Goal: Task Accomplishment & Management: Complete application form

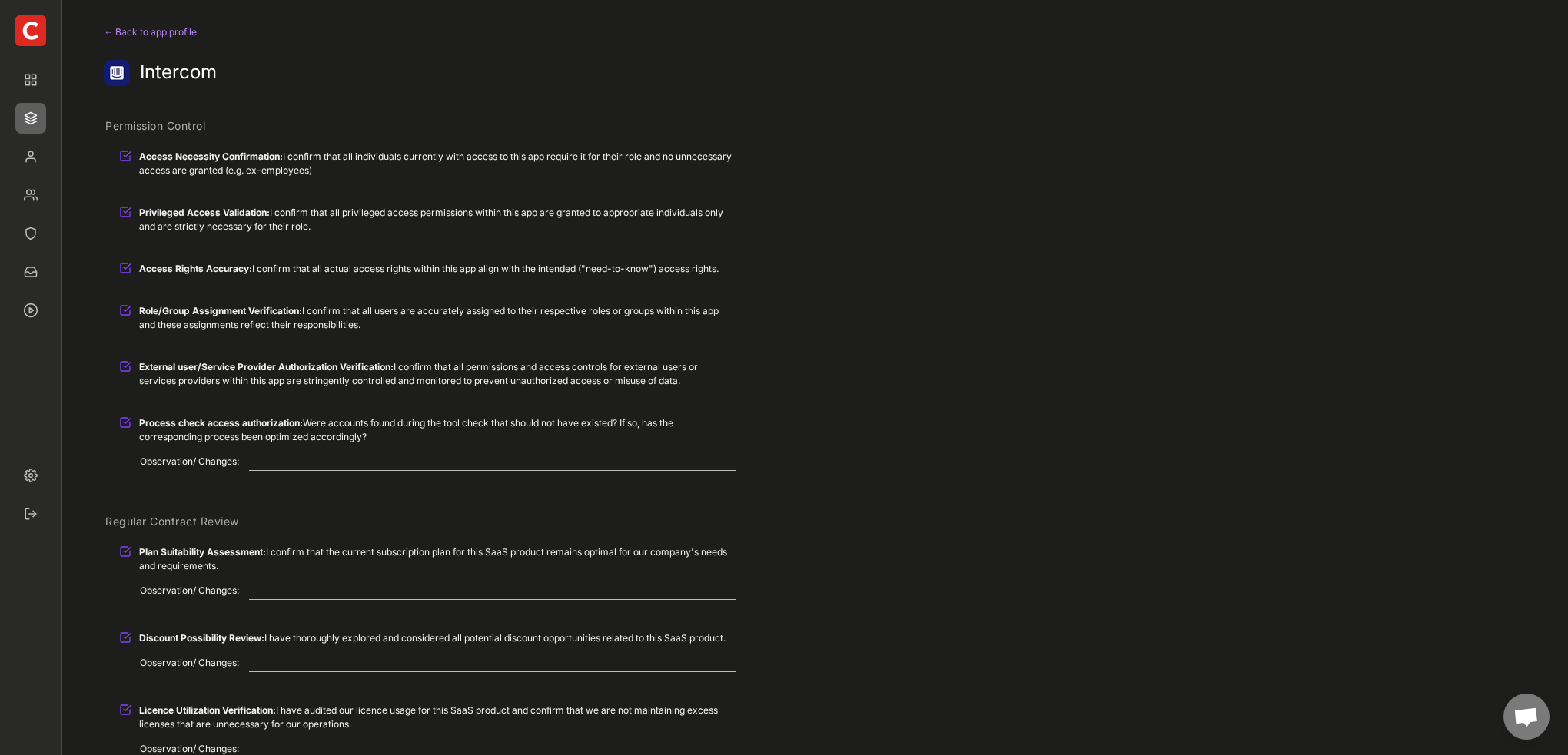
scroll to position [230, 0]
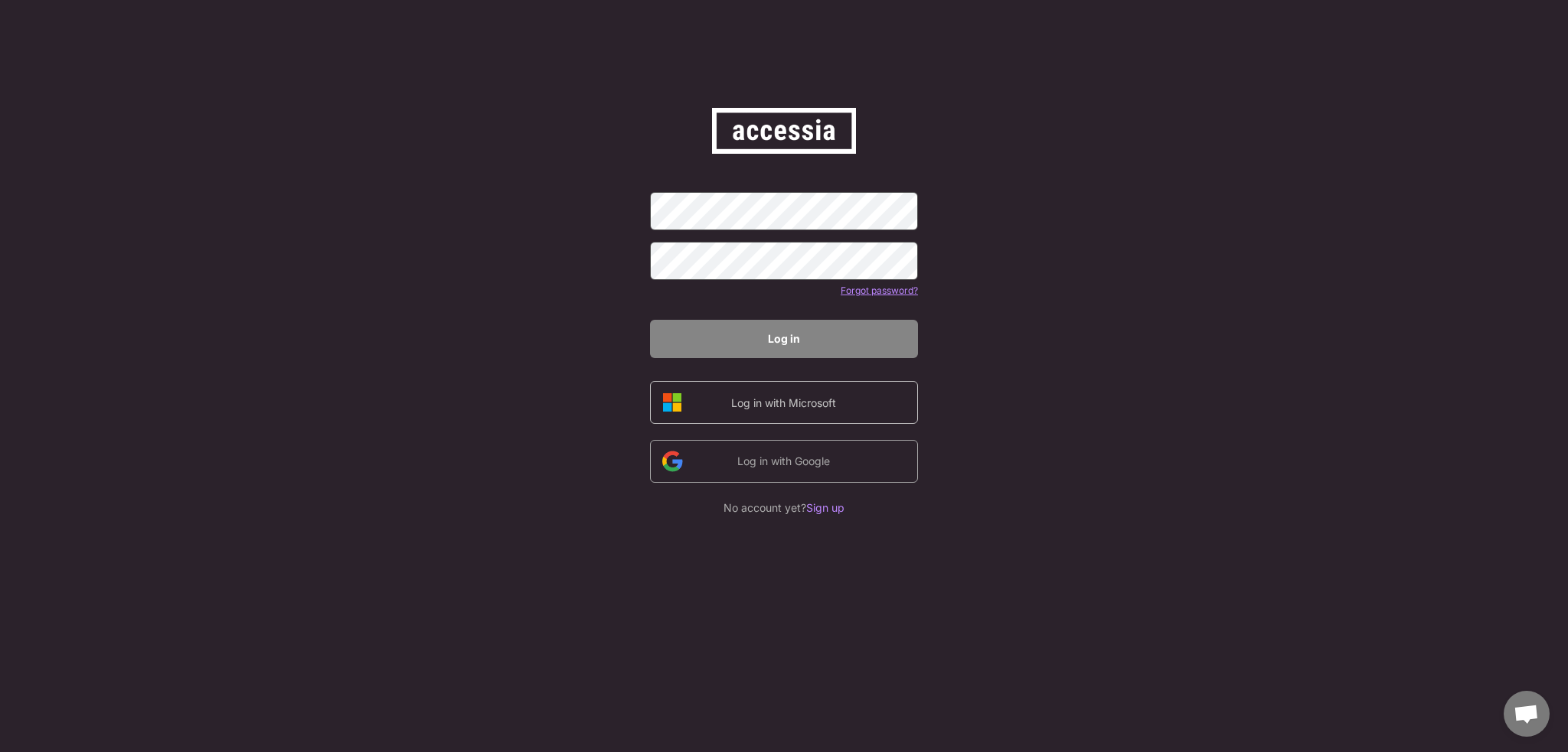
click at [747, 396] on div "Log in with Microsoft" at bounding box center [783, 403] width 130 height 16
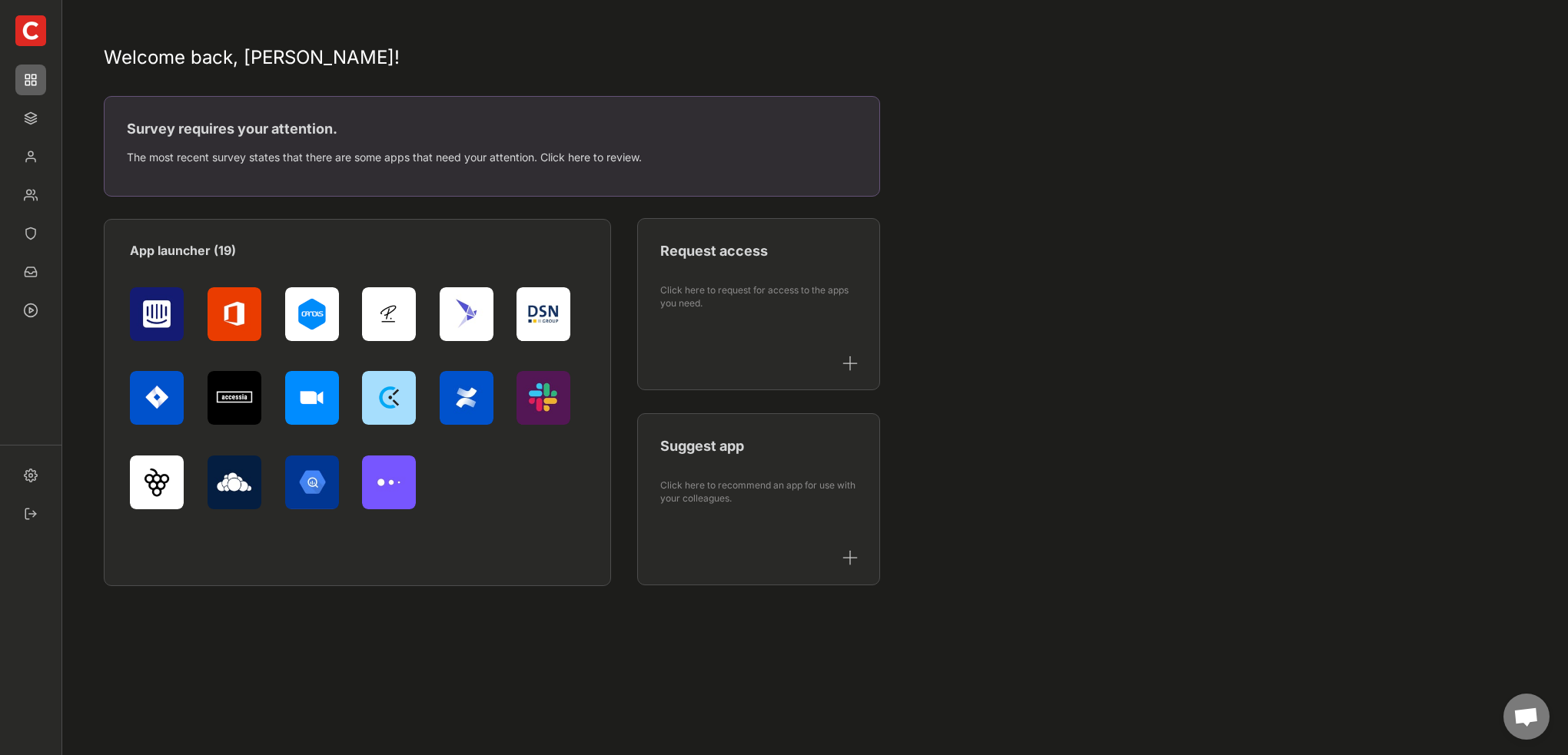
click at [462, 135] on div "Survey requires your attention." at bounding box center [491, 128] width 729 height 20
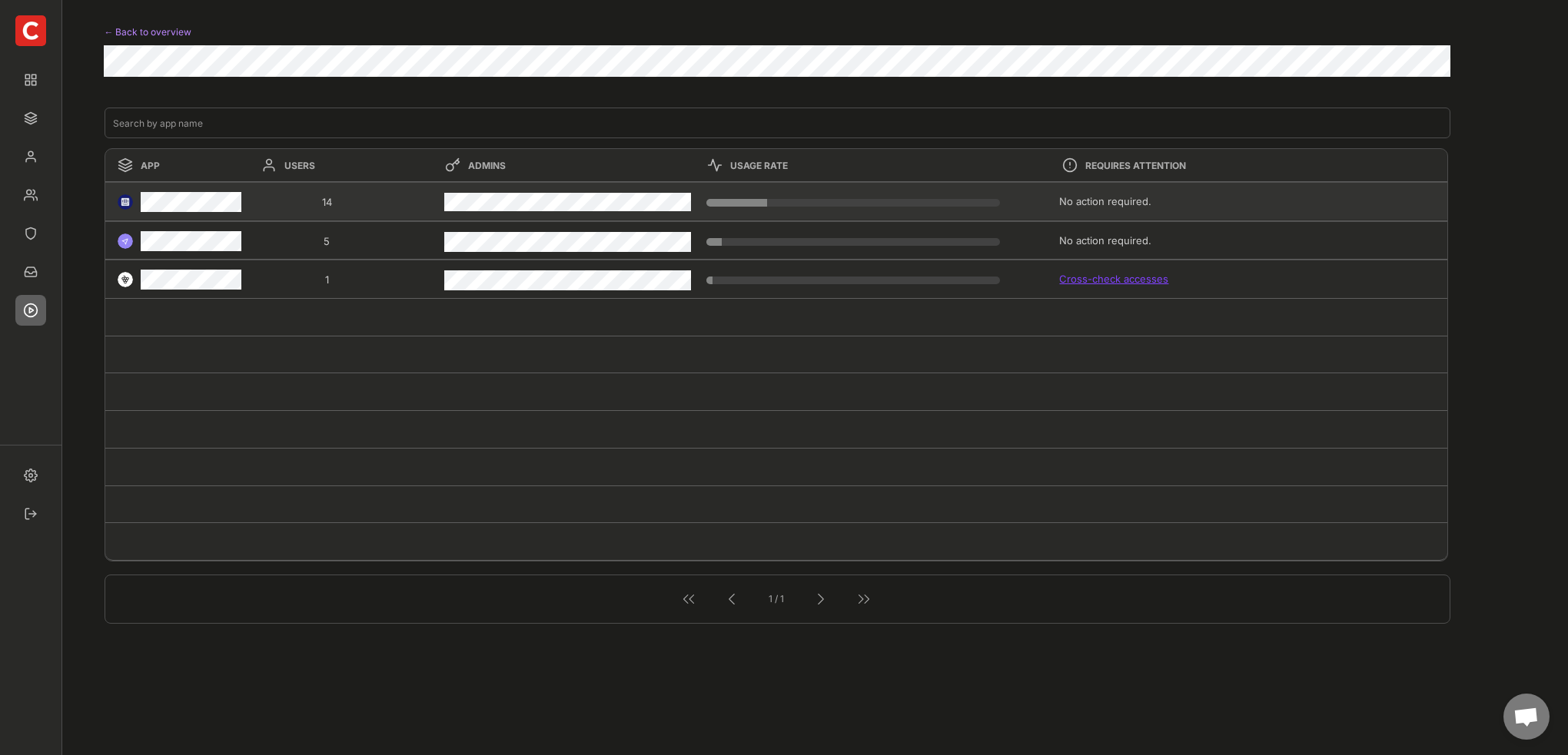
drag, startPoint x: 421, startPoint y: 193, endPoint x: 432, endPoint y: 191, distance: 11.2
click at [424, 193] on div "14" at bounding box center [342, 203] width 187 height 31
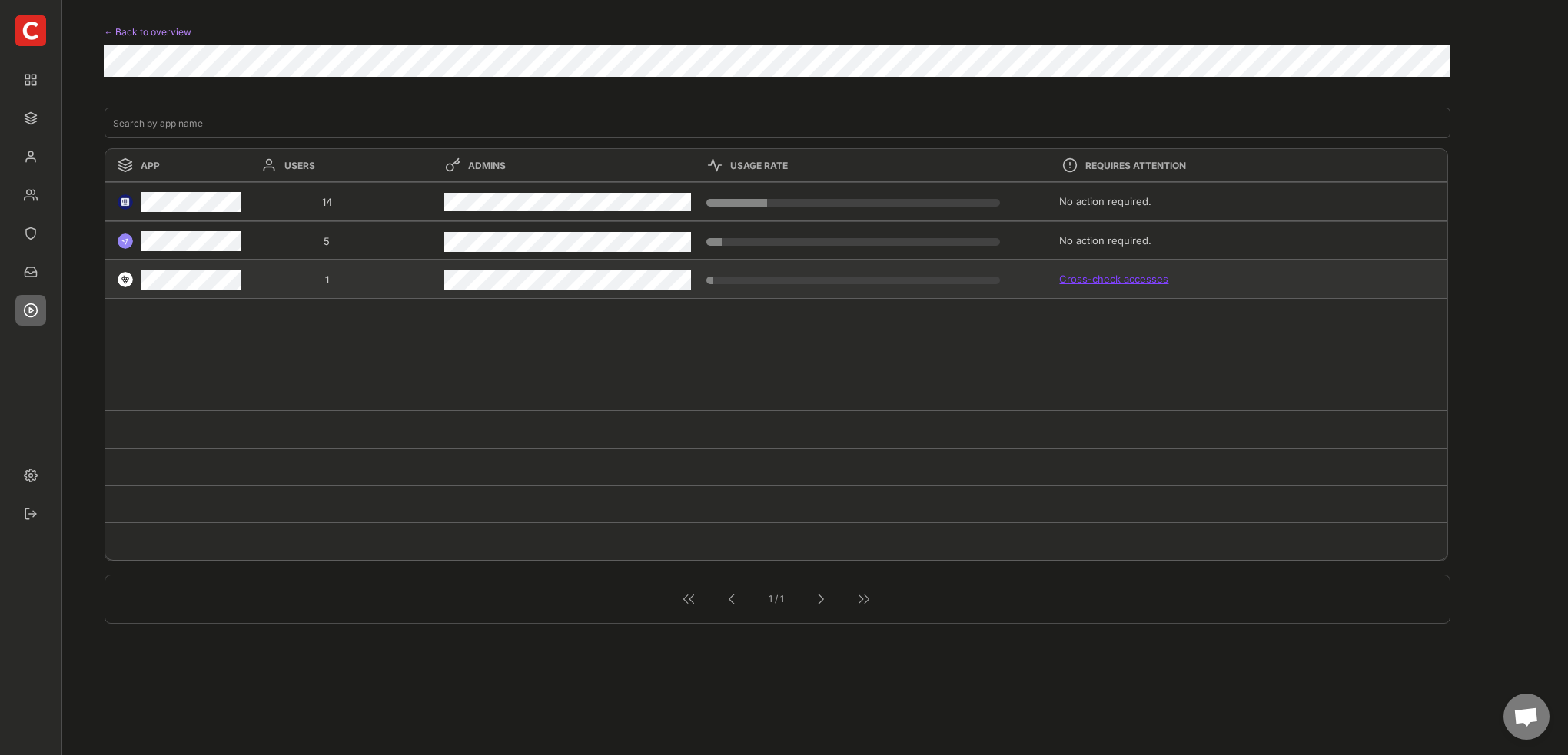
click at [1094, 279] on div "Cross-check accesses" at bounding box center [1245, 279] width 372 height 14
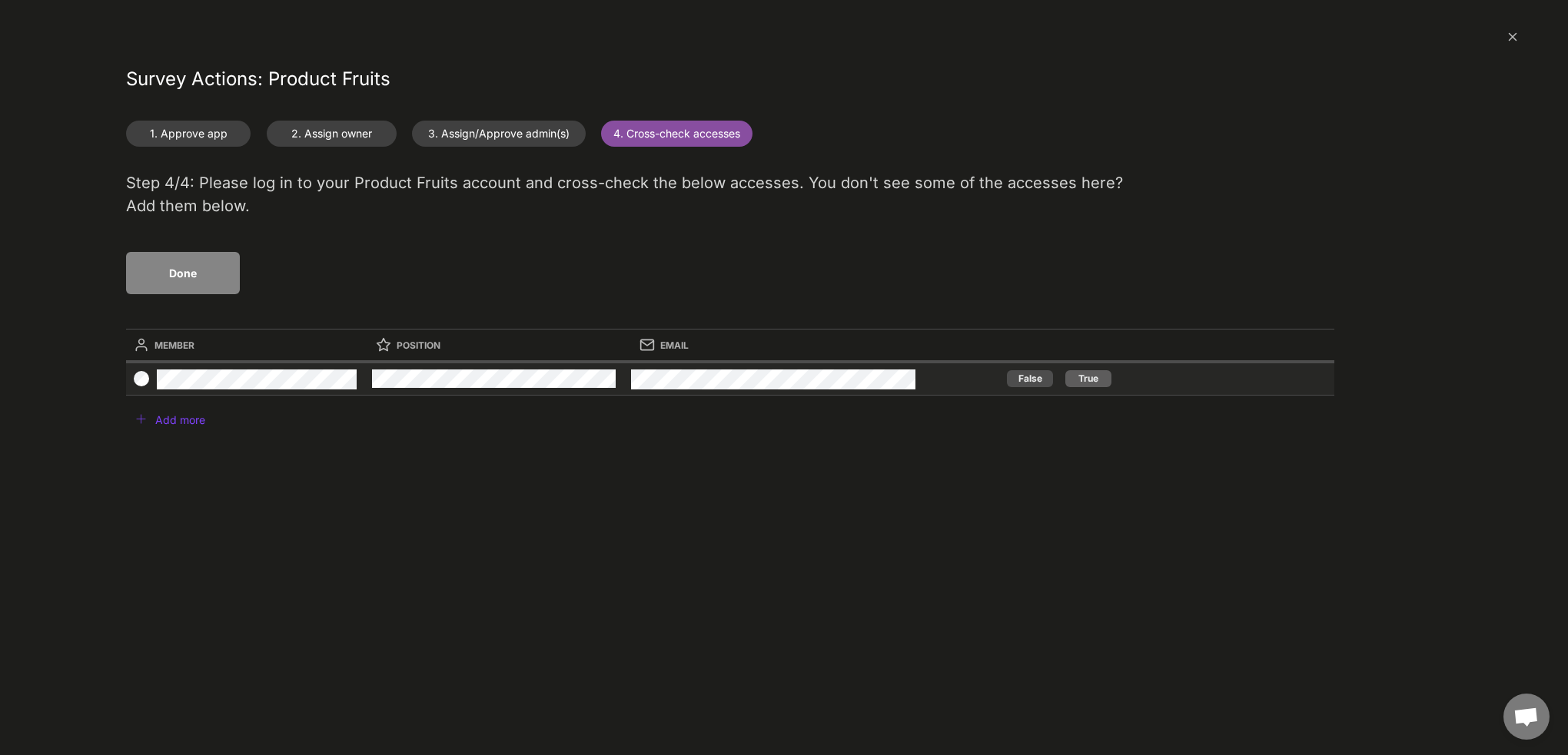
click at [1033, 379] on button "False" at bounding box center [1030, 379] width 46 height 17
click at [190, 275] on button "Done" at bounding box center [183, 272] width 114 height 42
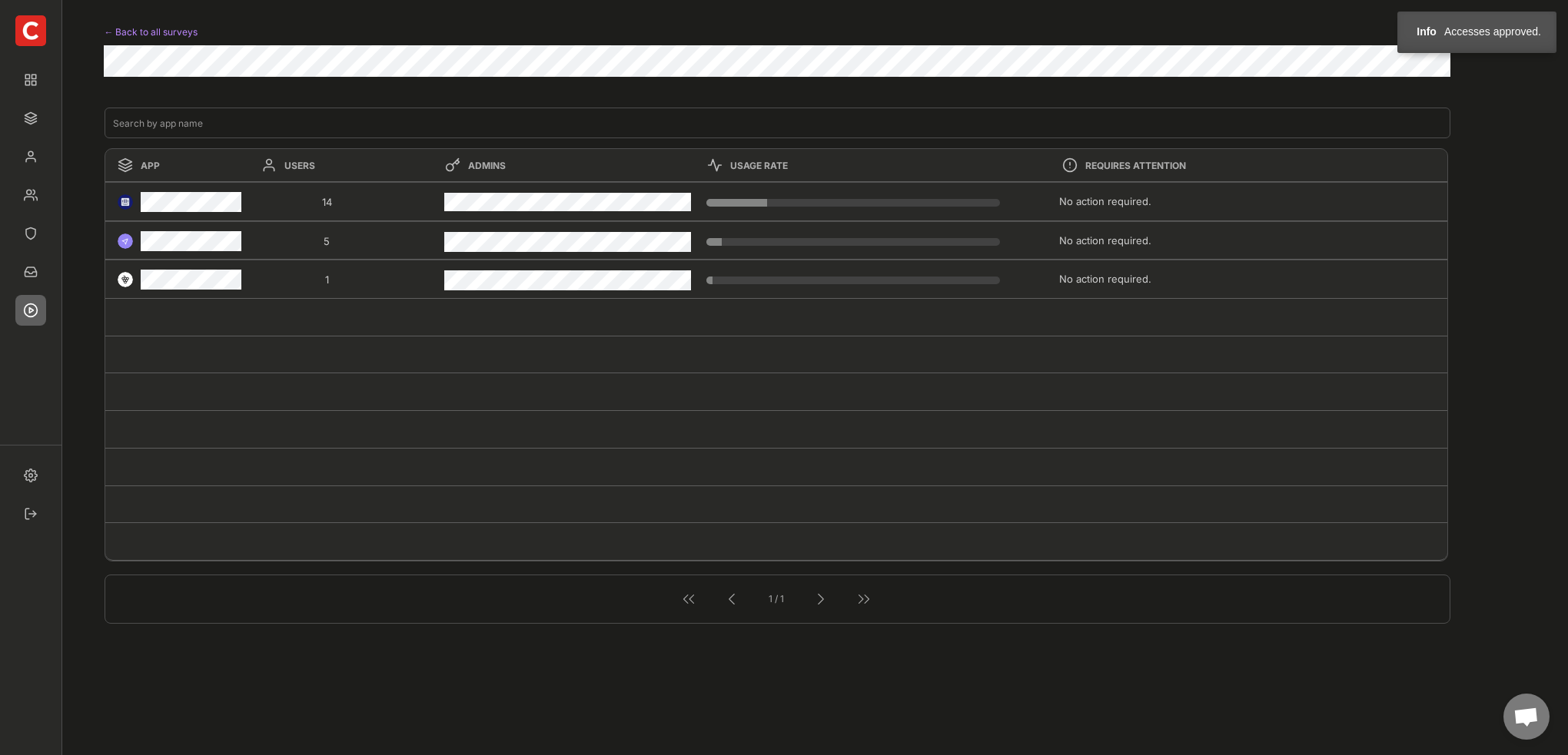
click at [31, 125] on img at bounding box center [30, 118] width 31 height 31
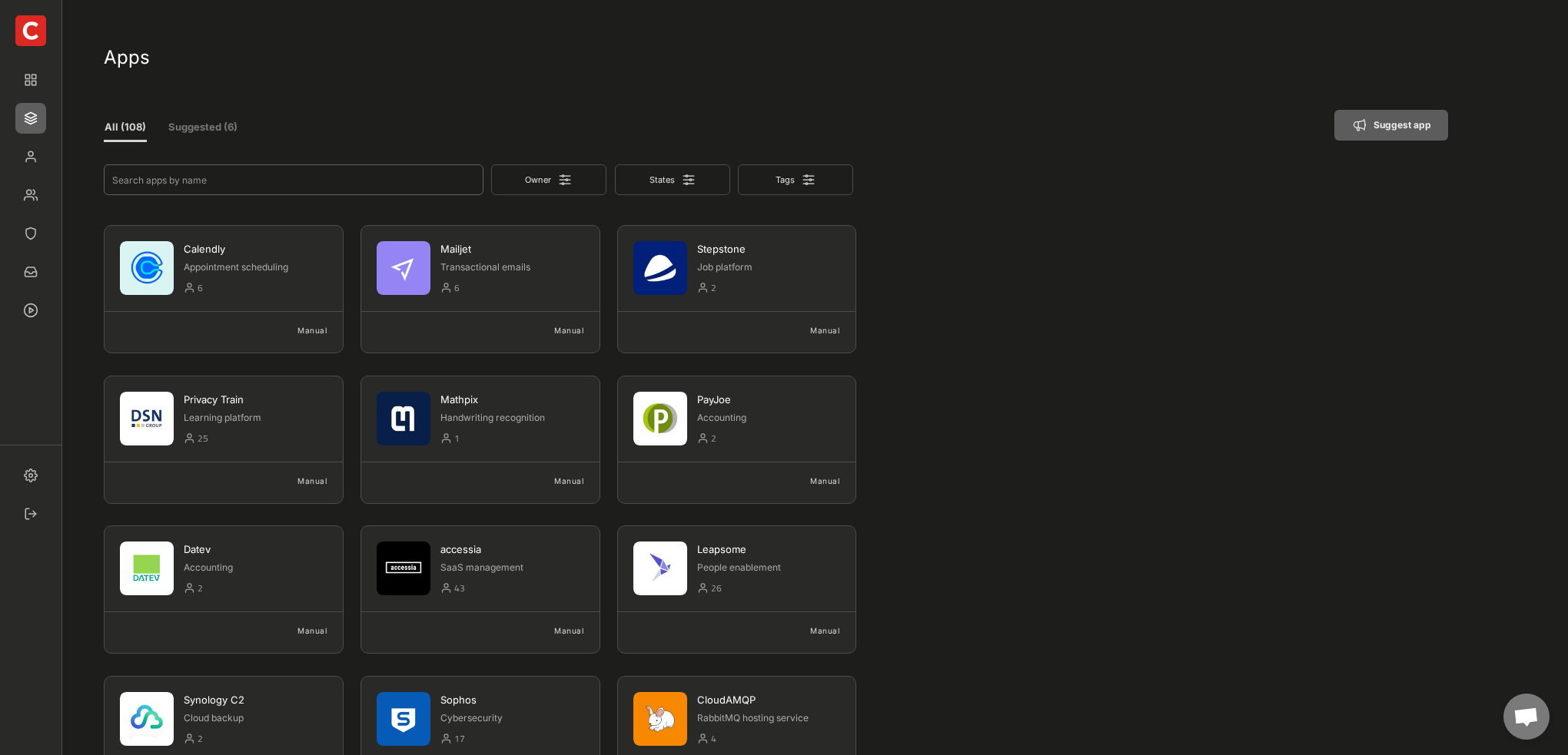
click at [203, 174] on input "input" at bounding box center [294, 180] width 380 height 31
click at [175, 133] on button "Suggested (6)" at bounding box center [202, 128] width 89 height 28
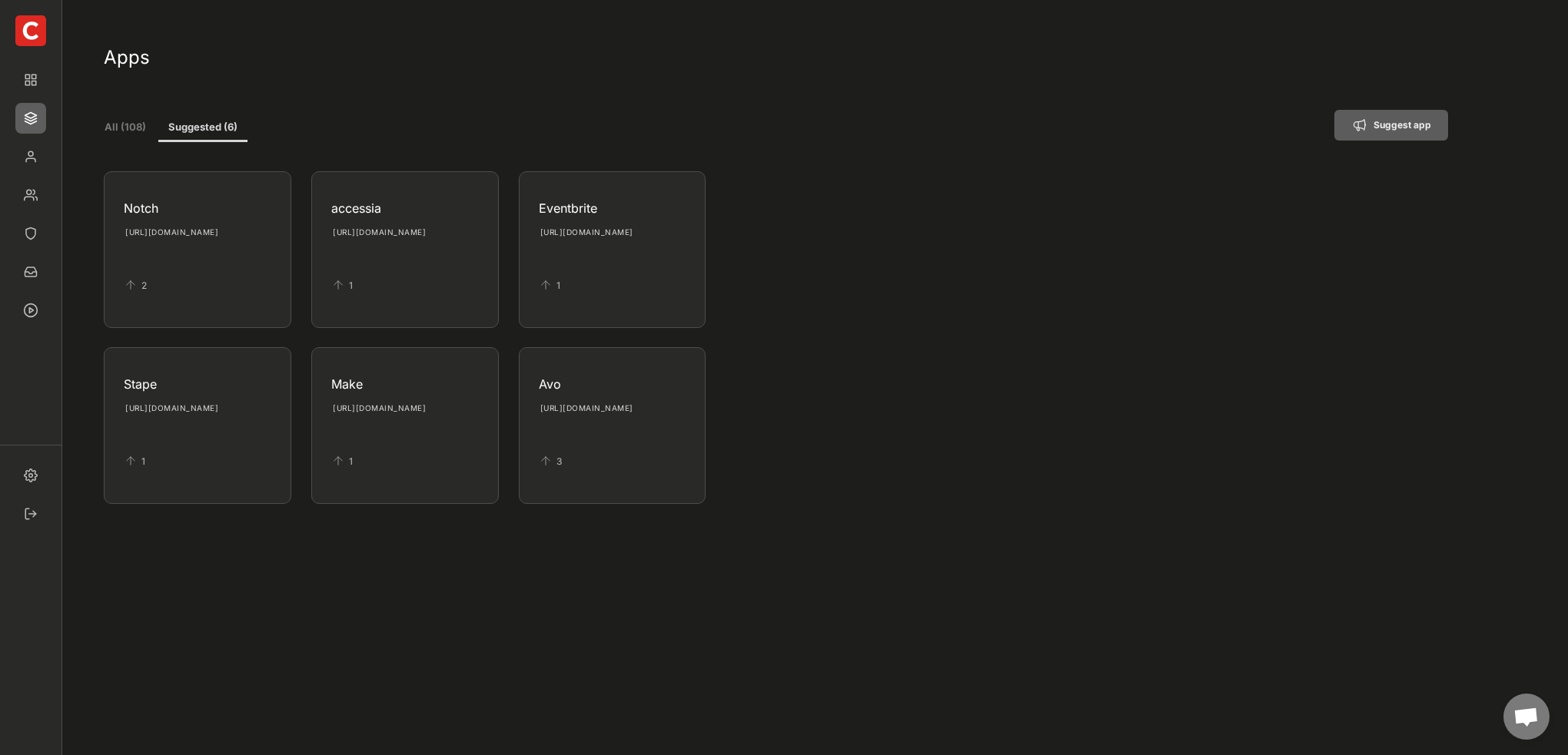
click at [139, 124] on button "All (108)" at bounding box center [125, 128] width 43 height 28
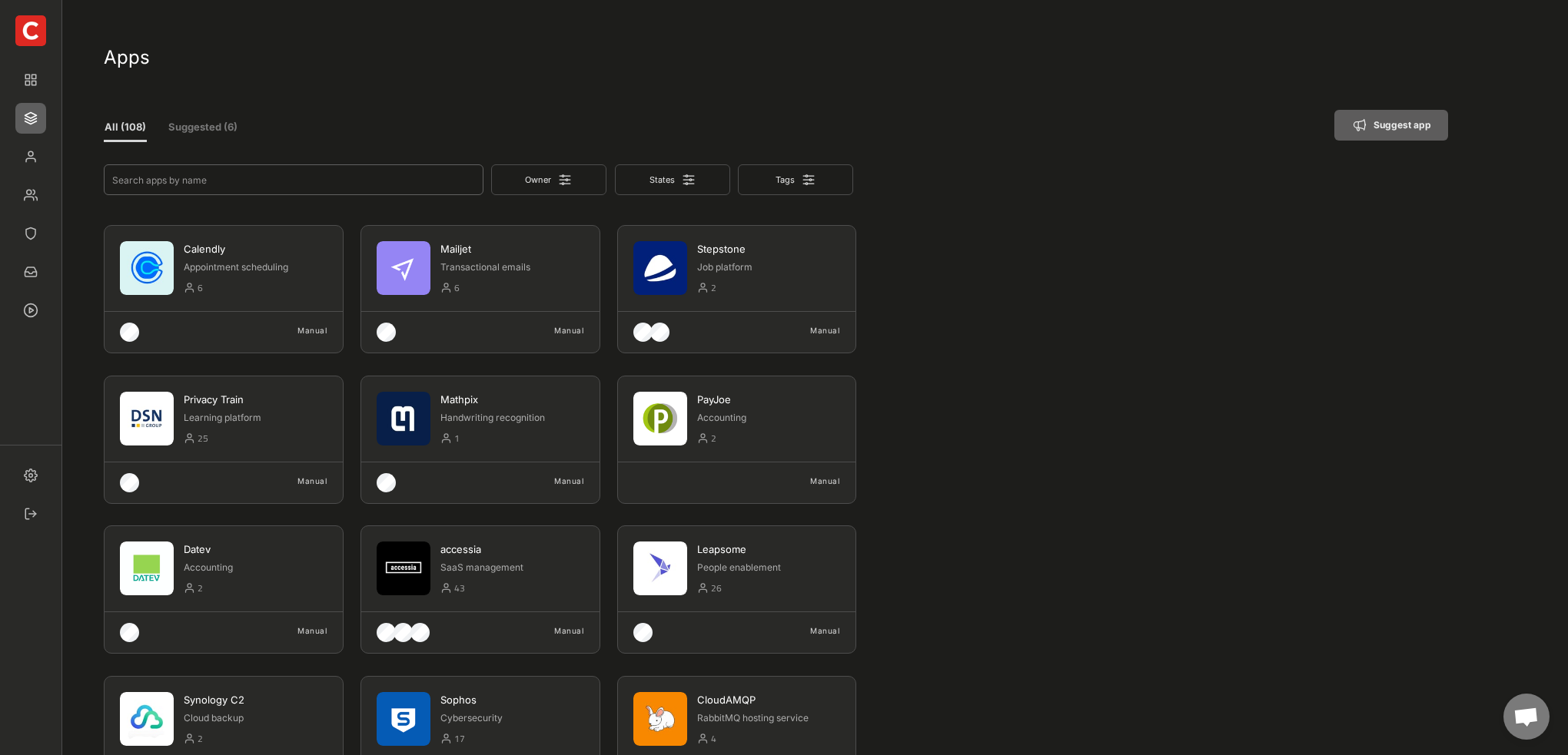
click at [286, 179] on input "input" at bounding box center [294, 180] width 380 height 31
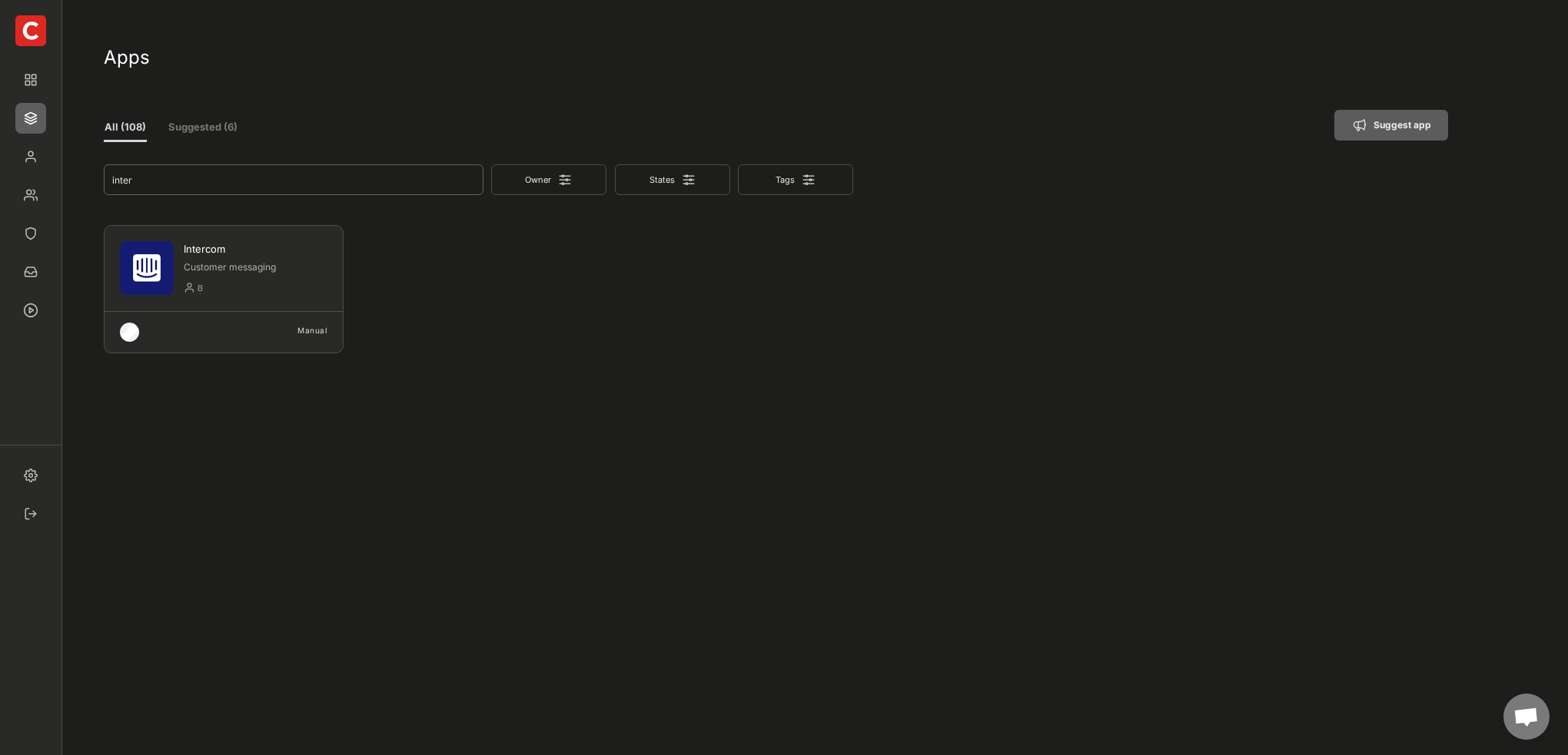
type input "inter"
click at [233, 273] on div "Customer messaging" at bounding box center [256, 268] width 144 height 13
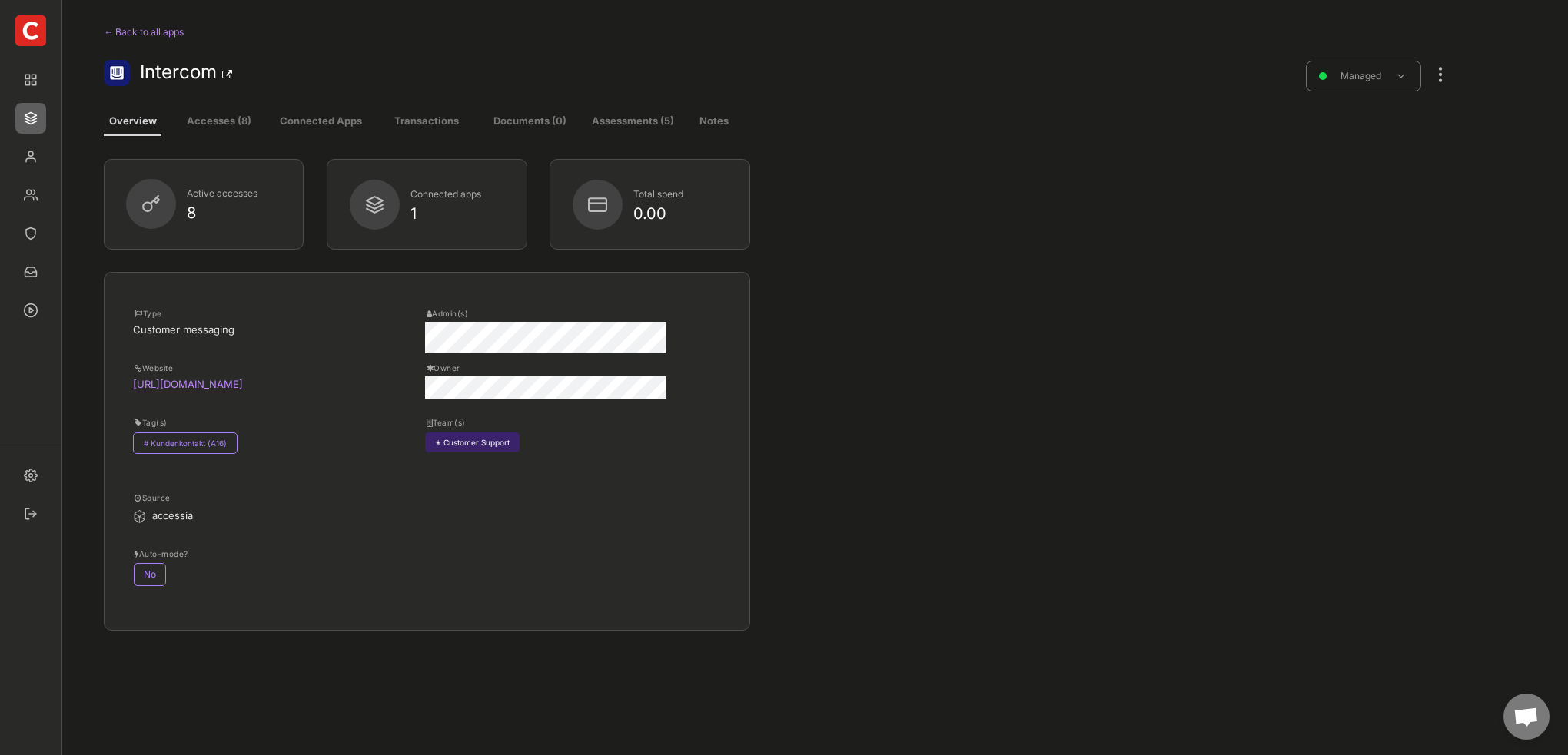
click at [1442, 79] on div at bounding box center [1440, 66] width 20 height 34
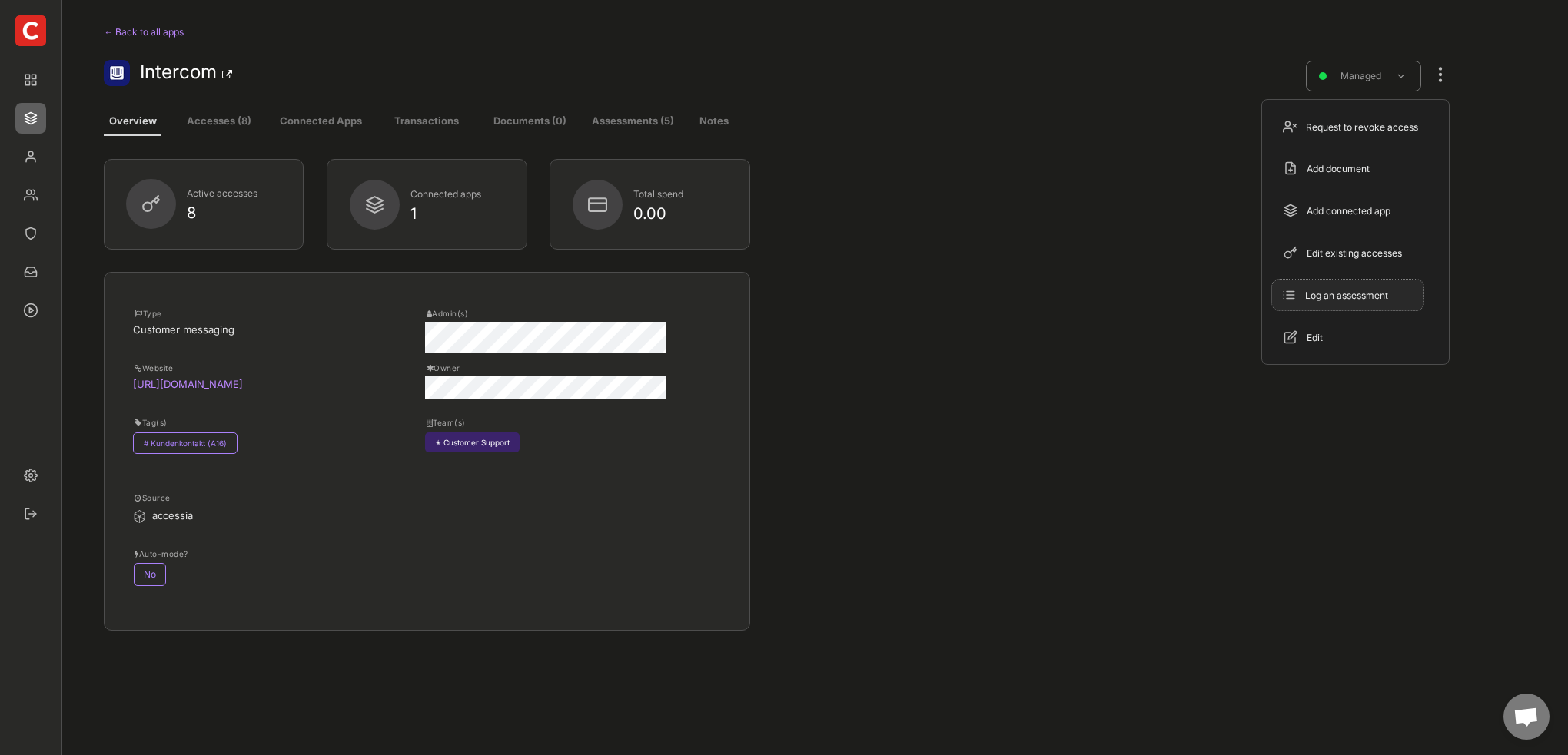
click at [1331, 294] on div "Log an assessment" at bounding box center [1356, 296] width 104 height 14
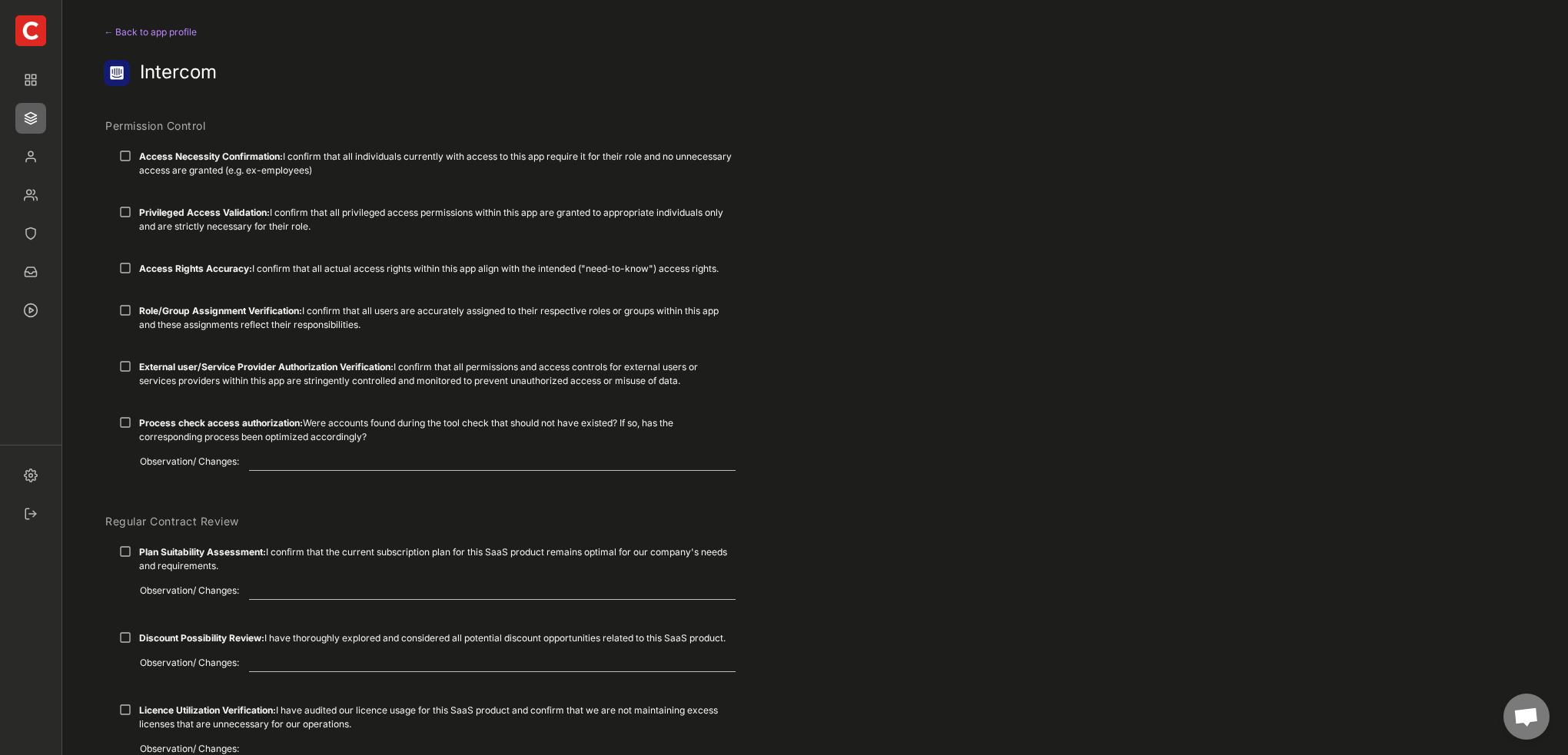
click at [123, 161] on div at bounding box center [125, 155] width 12 height 12
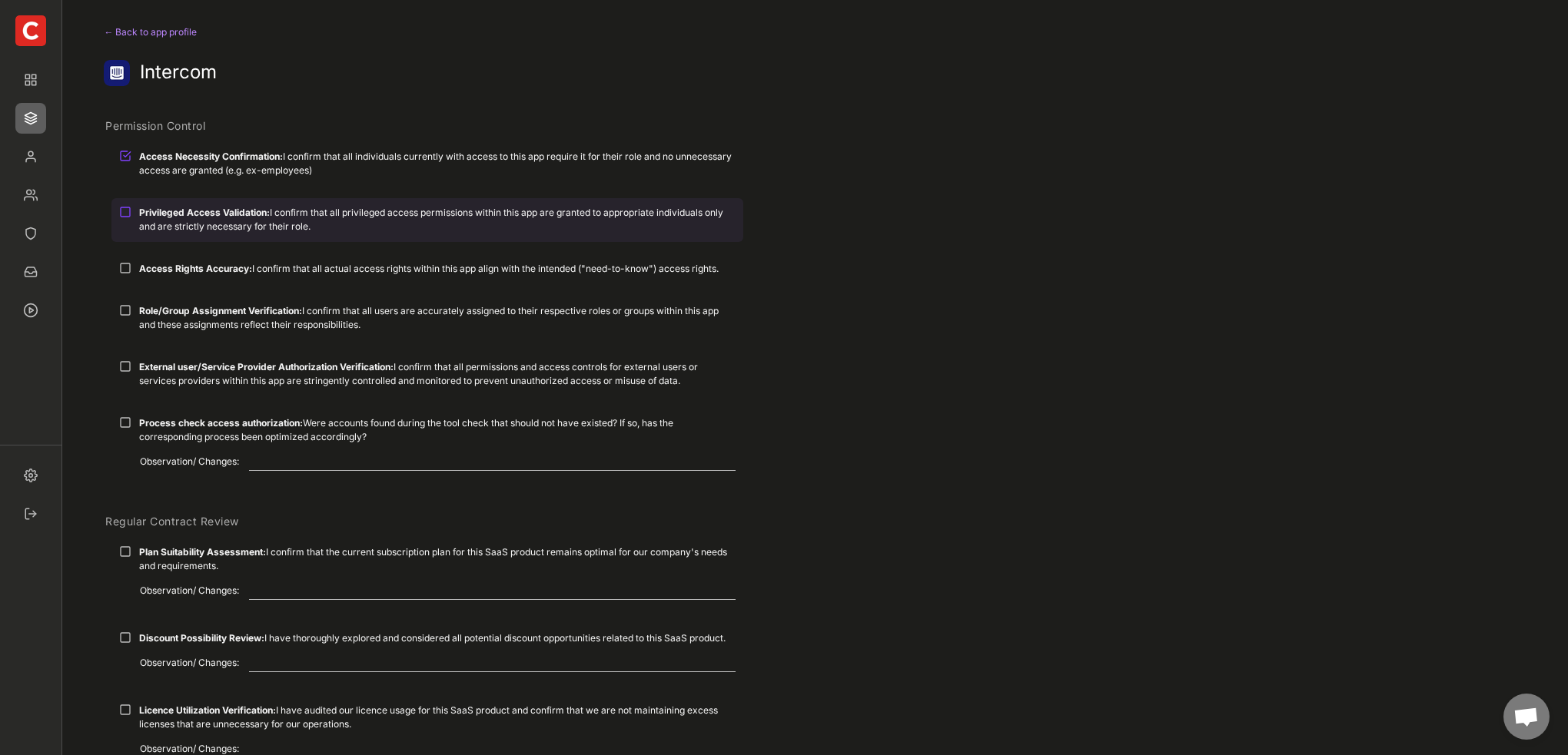
click at [124, 200] on div "Privileged Access Validation: I confirm that all privileged access permissions …" at bounding box center [427, 219] width 632 height 42
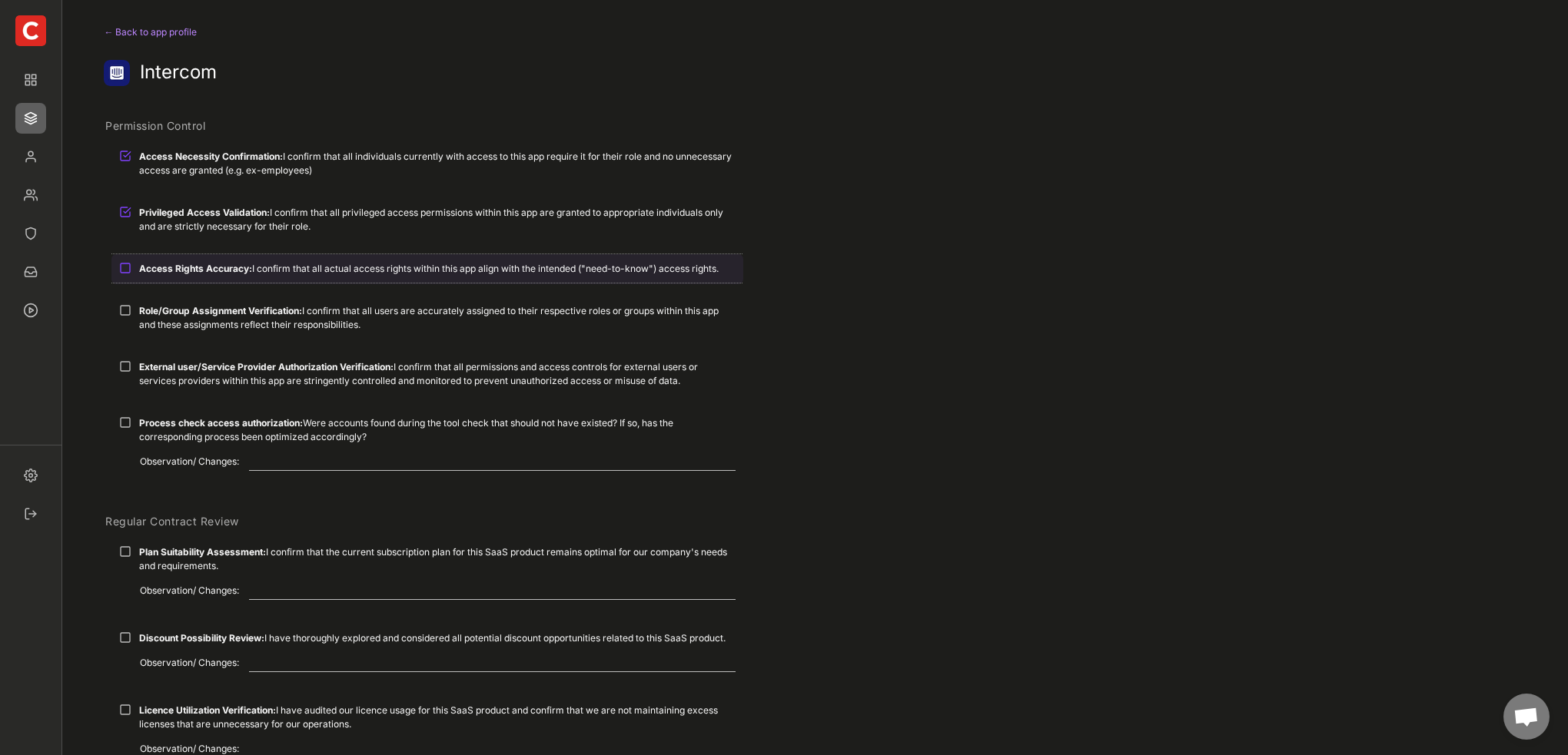
click at [126, 266] on div at bounding box center [125, 268] width 12 height 12
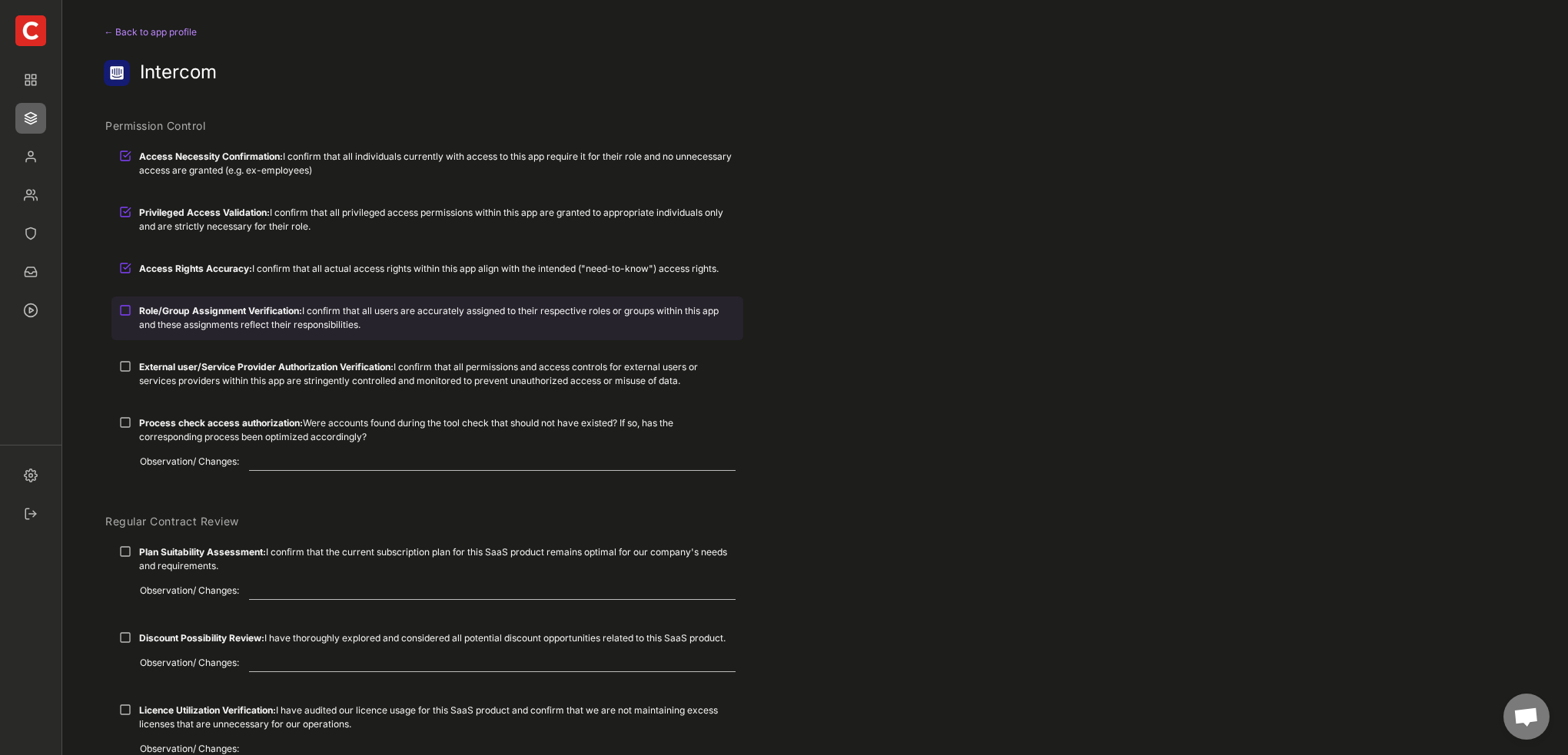
click at [128, 311] on div at bounding box center [125, 310] width 12 height 12
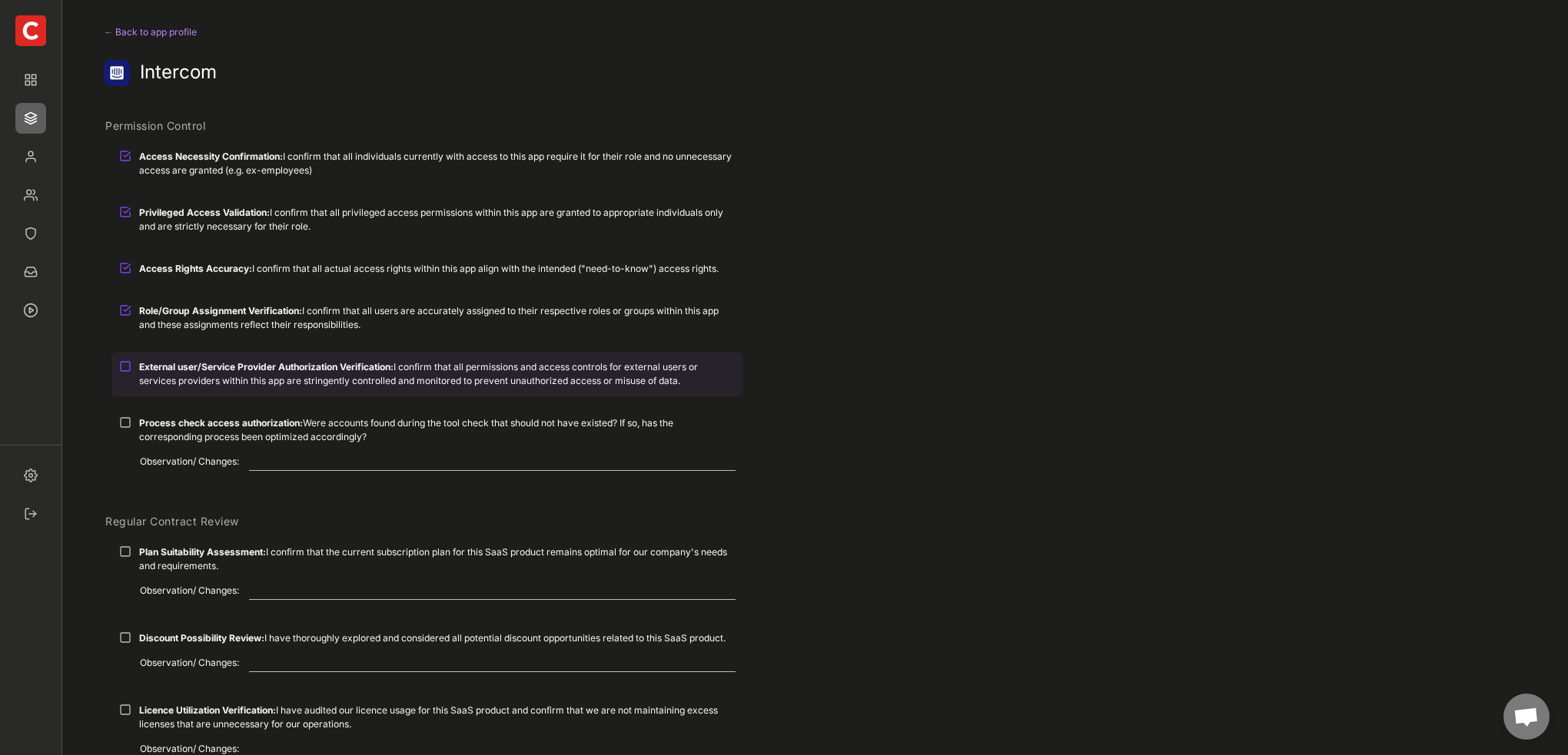
click at [126, 360] on div at bounding box center [125, 366] width 12 height 12
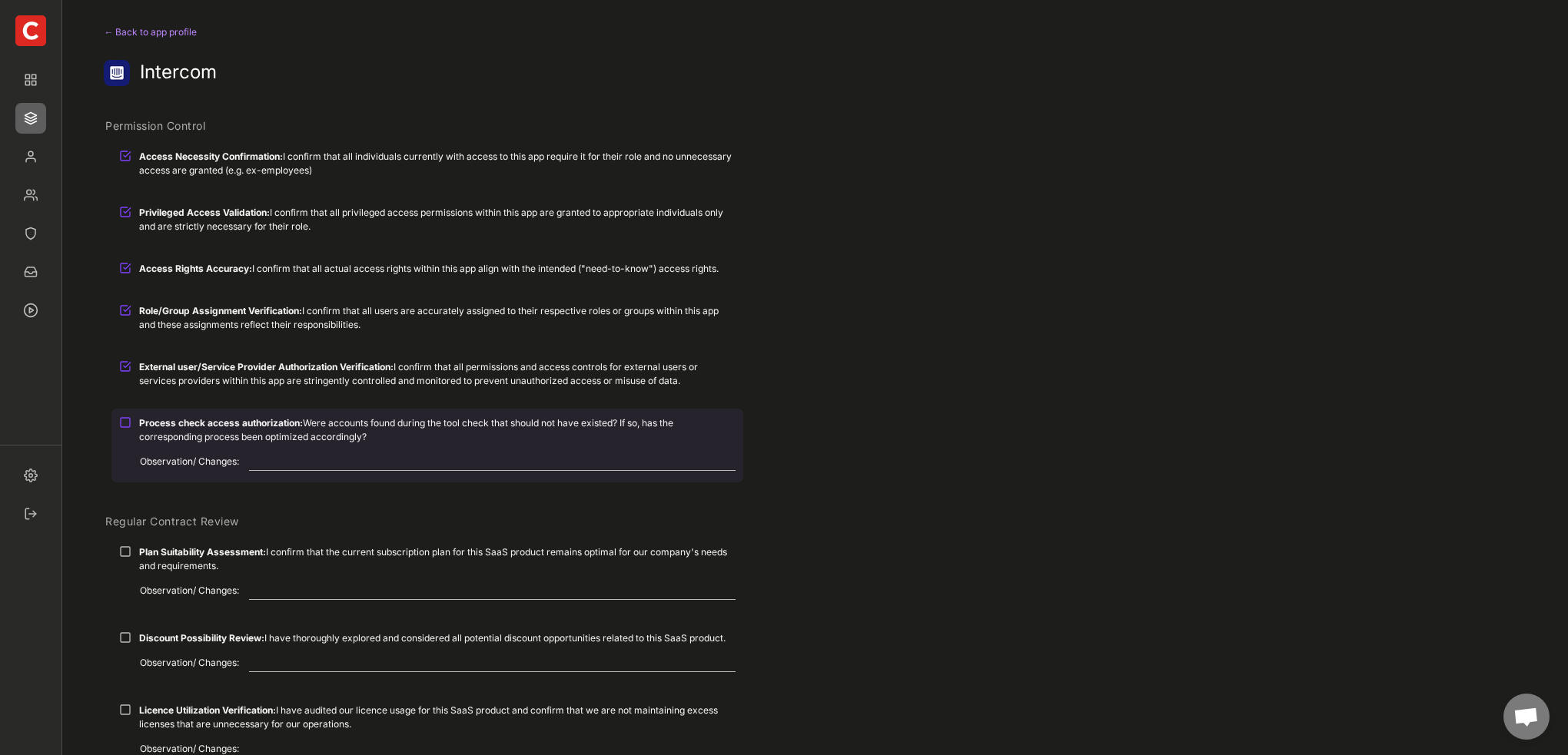
click at [123, 423] on div at bounding box center [125, 422] width 12 height 12
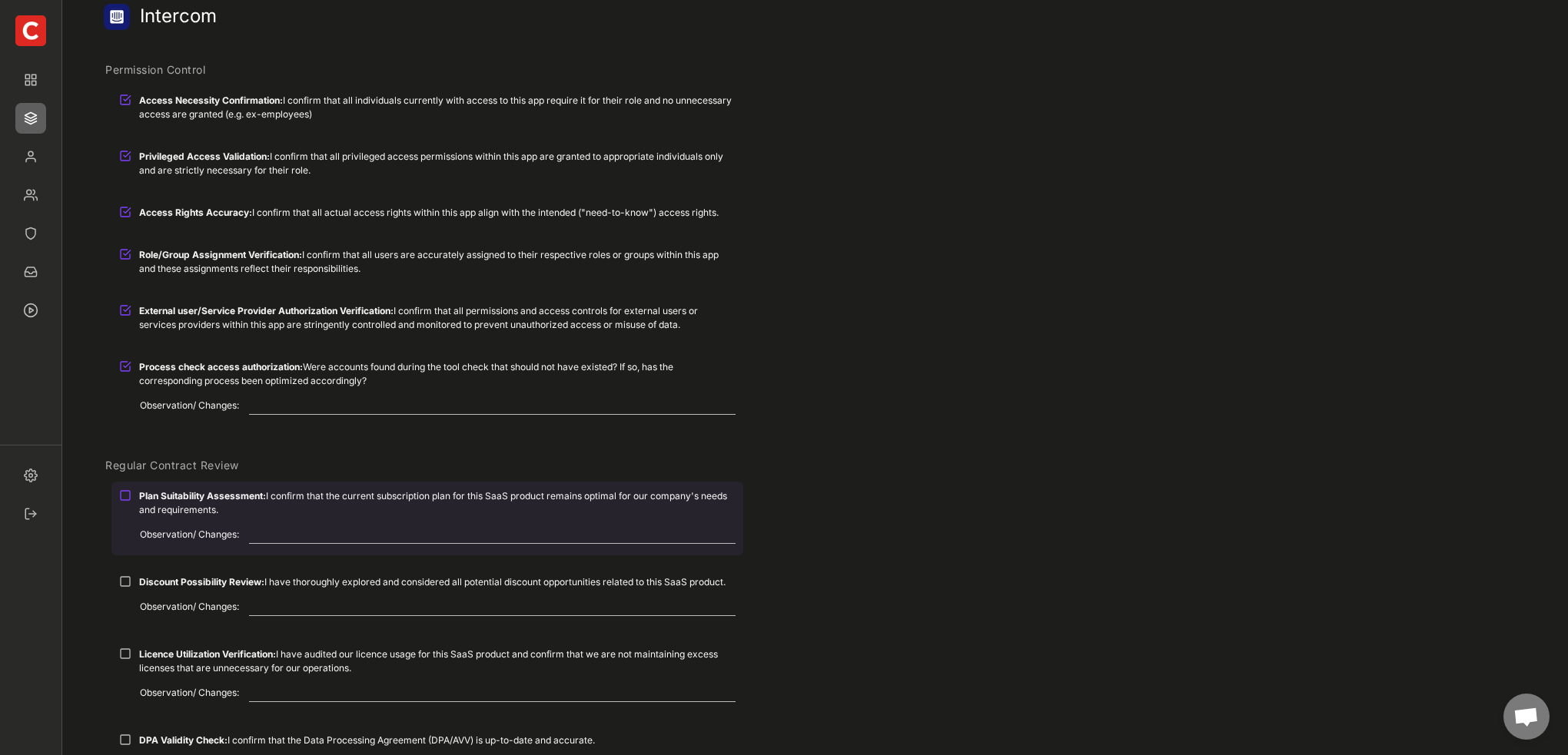
scroll to position [153, 0]
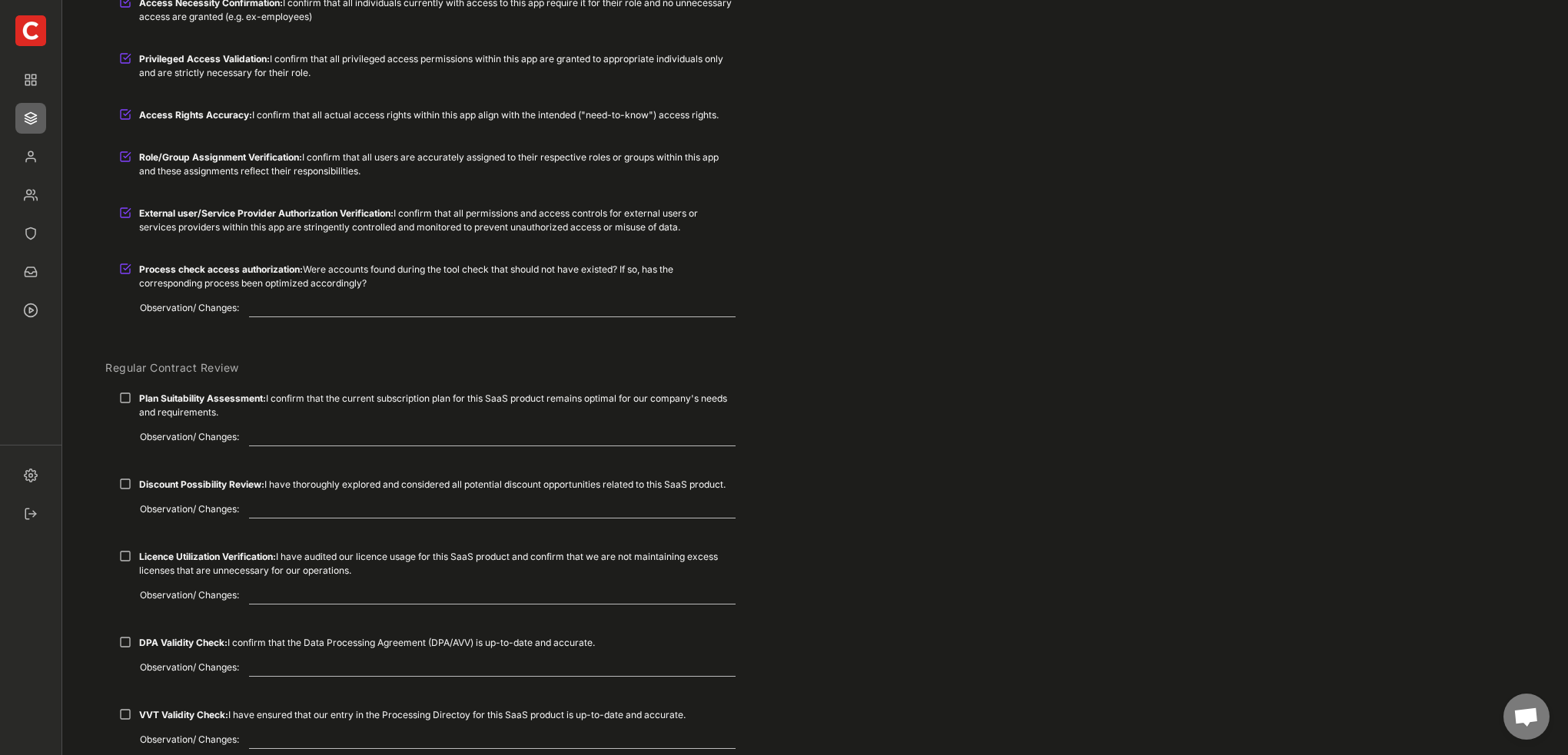
click at [132, 396] on div "Plan Suitability Assessment: I confirm that the current subscription plan for t…" at bounding box center [427, 405] width 632 height 42
click at [122, 471] on div "Discount Possibility Review: I have thoroughly explored and considered all pote…" at bounding box center [427, 485] width 632 height 28
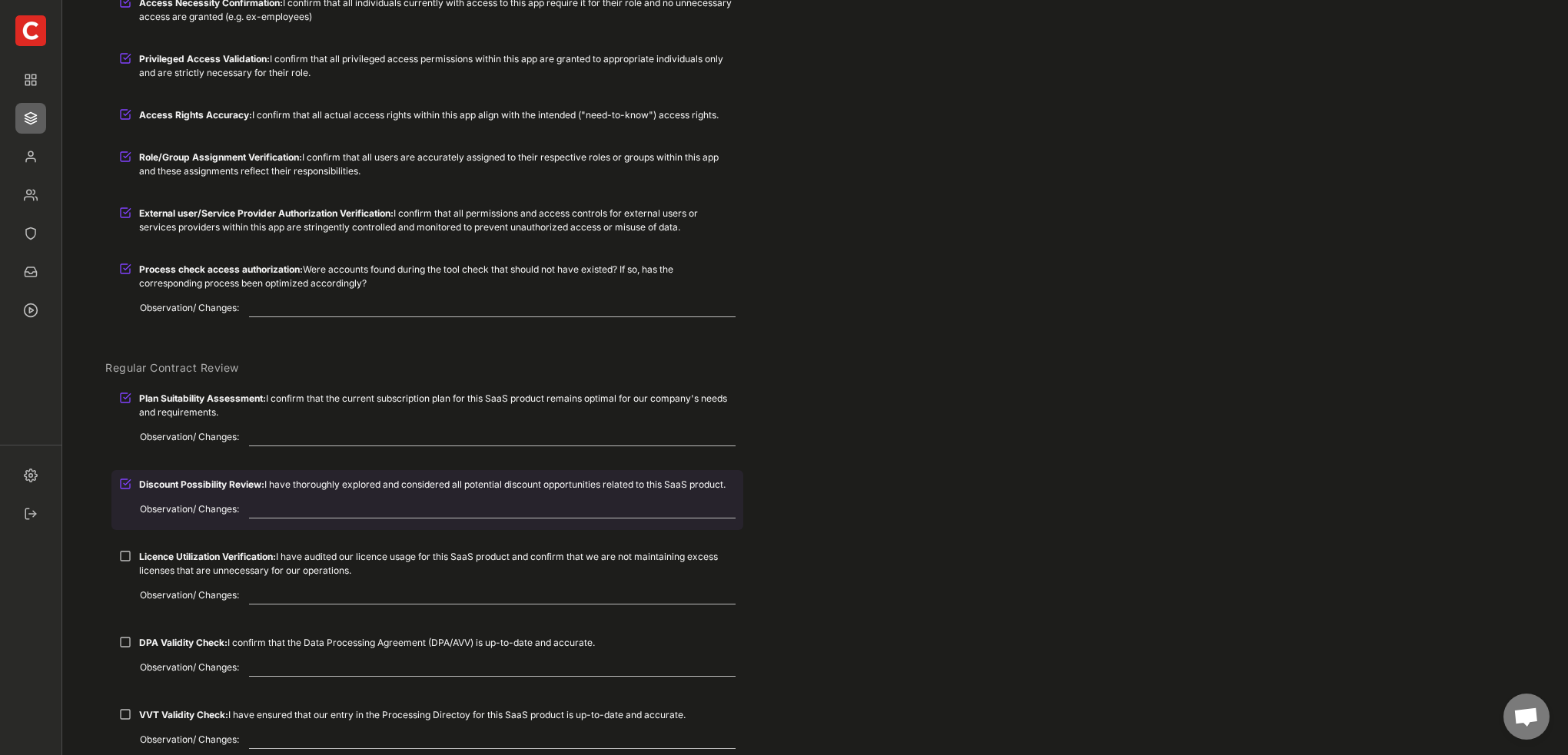
click at [125, 479] on div at bounding box center [125, 484] width 12 height 12
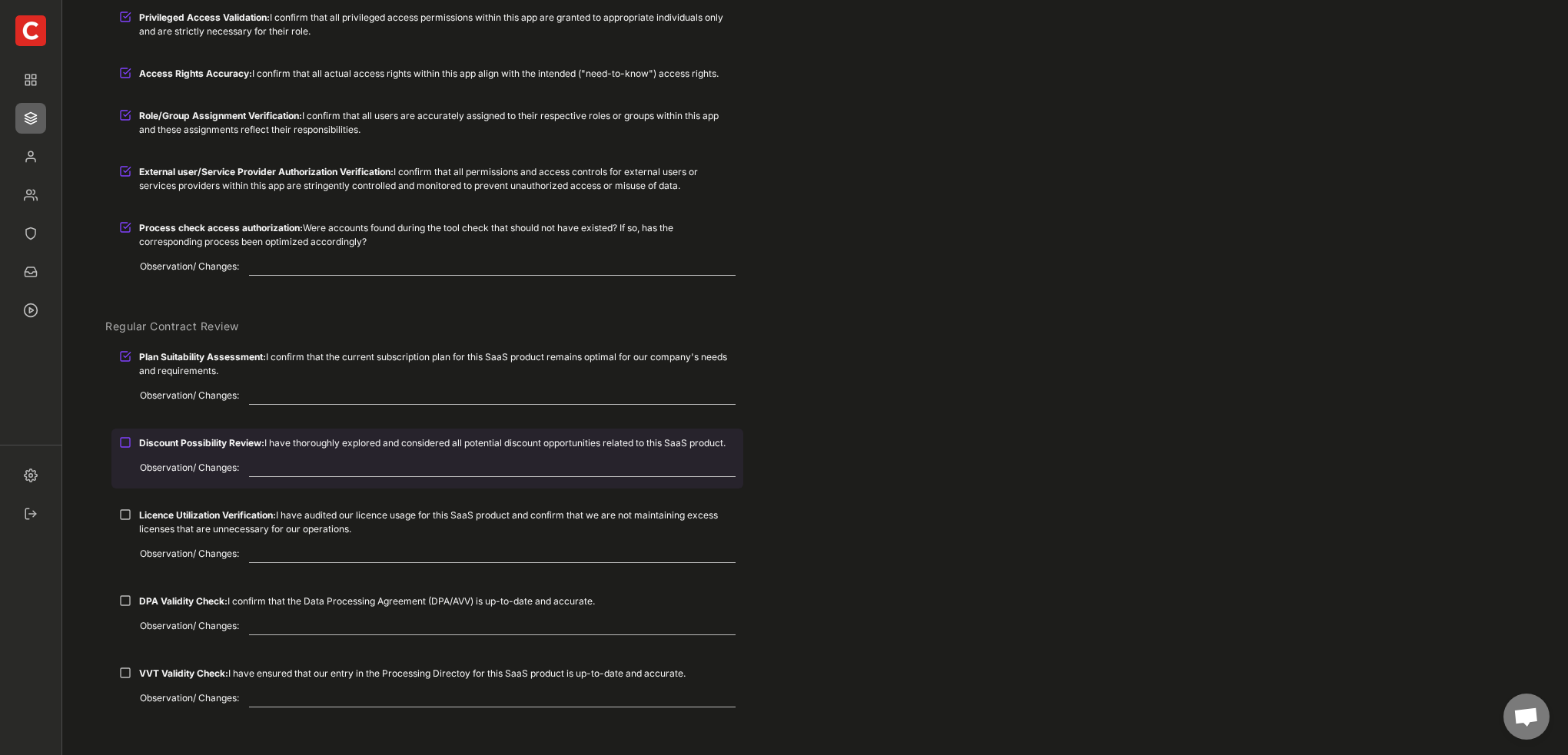
scroll to position [307, 0]
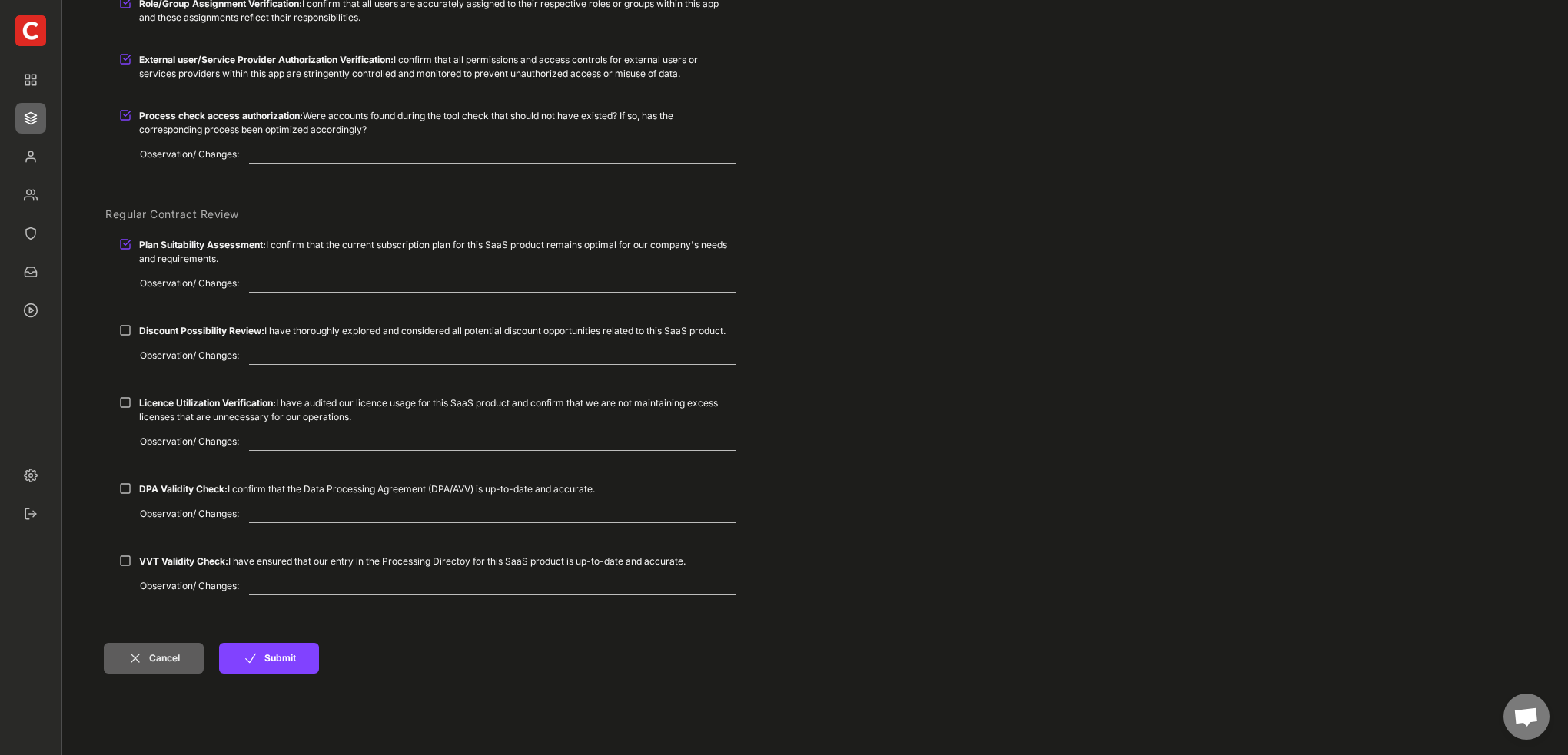
click at [123, 333] on div at bounding box center [125, 330] width 12 height 12
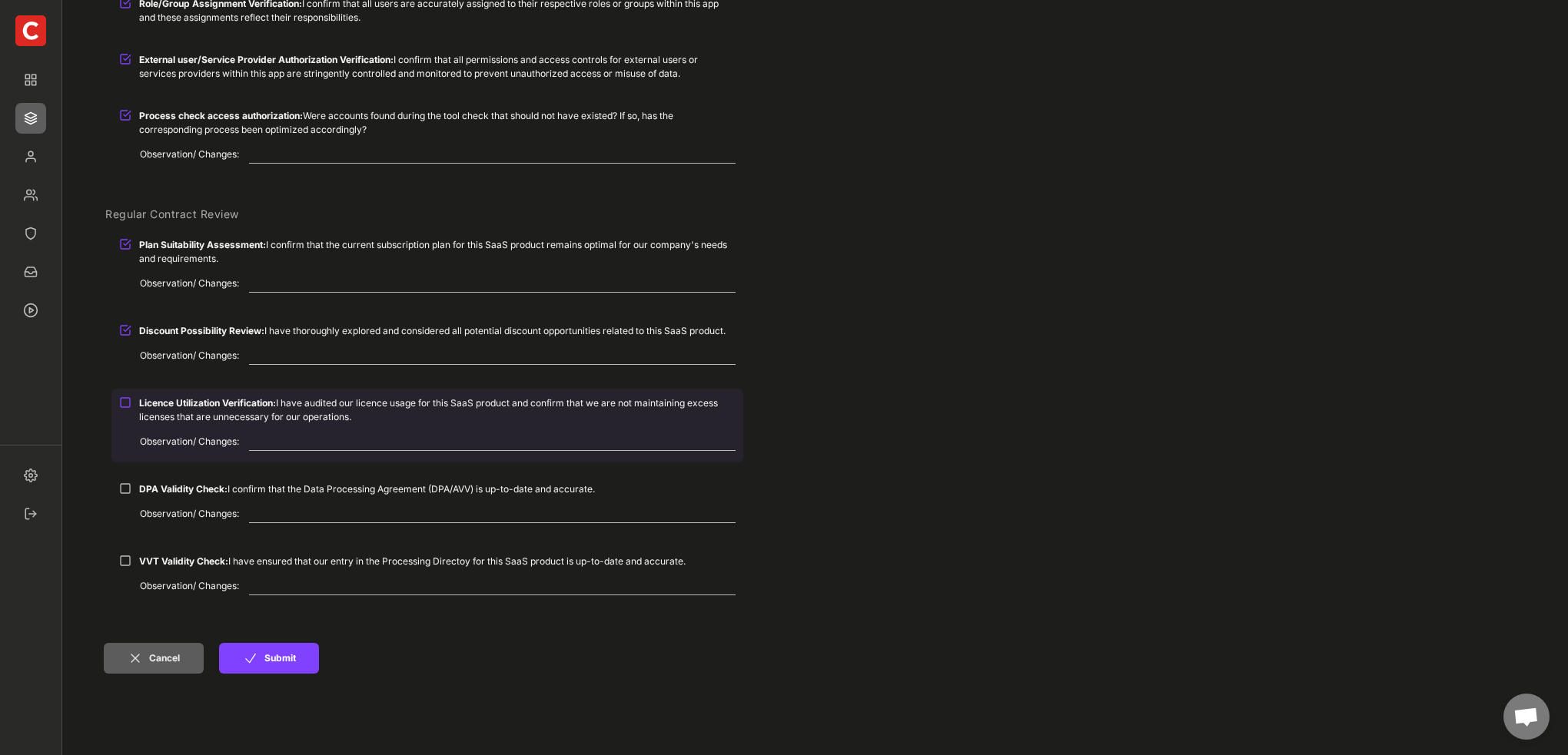
click at [117, 403] on div "Licence Utilization Verification: I have audited our licence usage for this Saa…" at bounding box center [427, 409] width 632 height 42
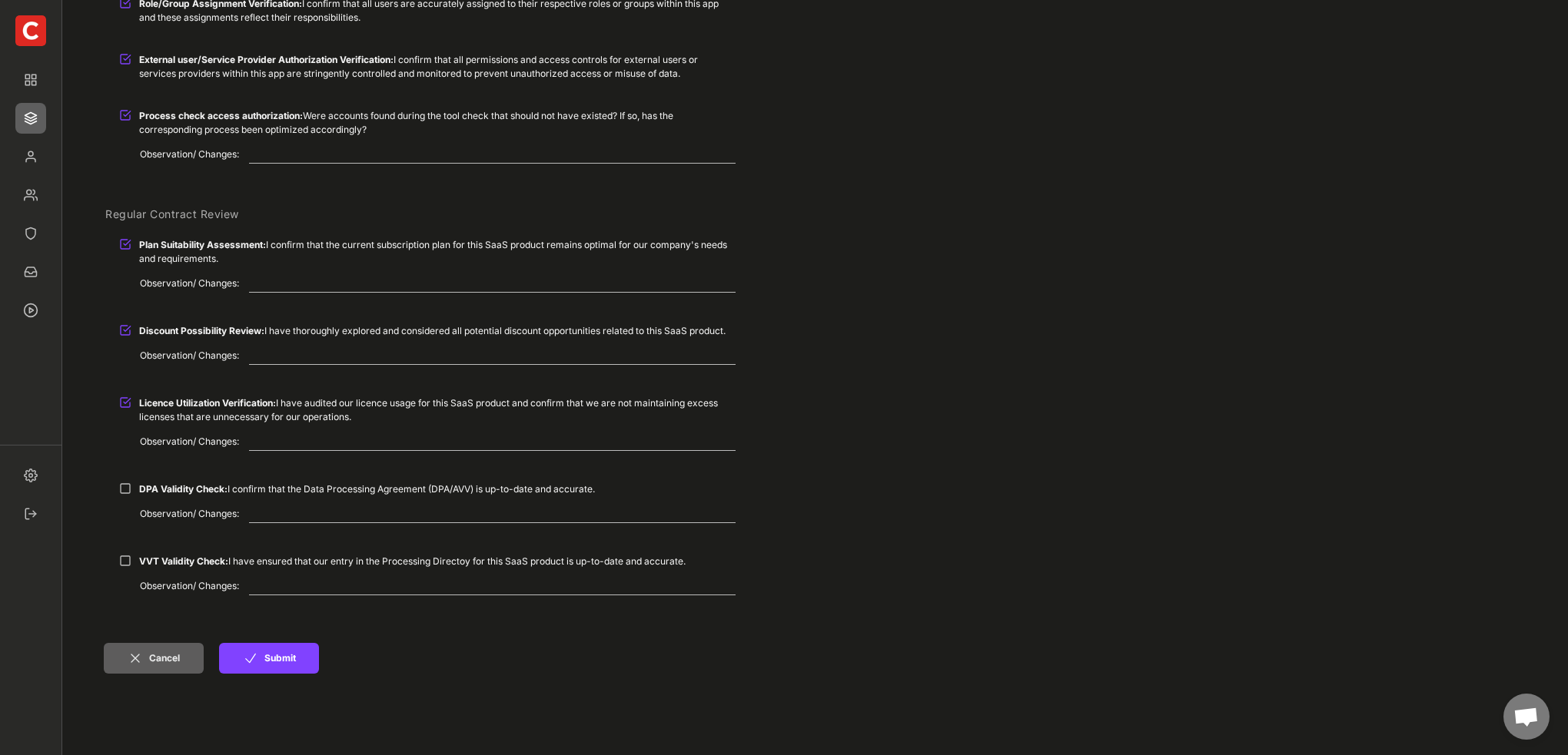
click at [137, 497] on div "DPA Validity Check: I confirm that the Data Processing Agreement (DPA/AVV) is u…" at bounding box center [427, 488] width 632 height 28
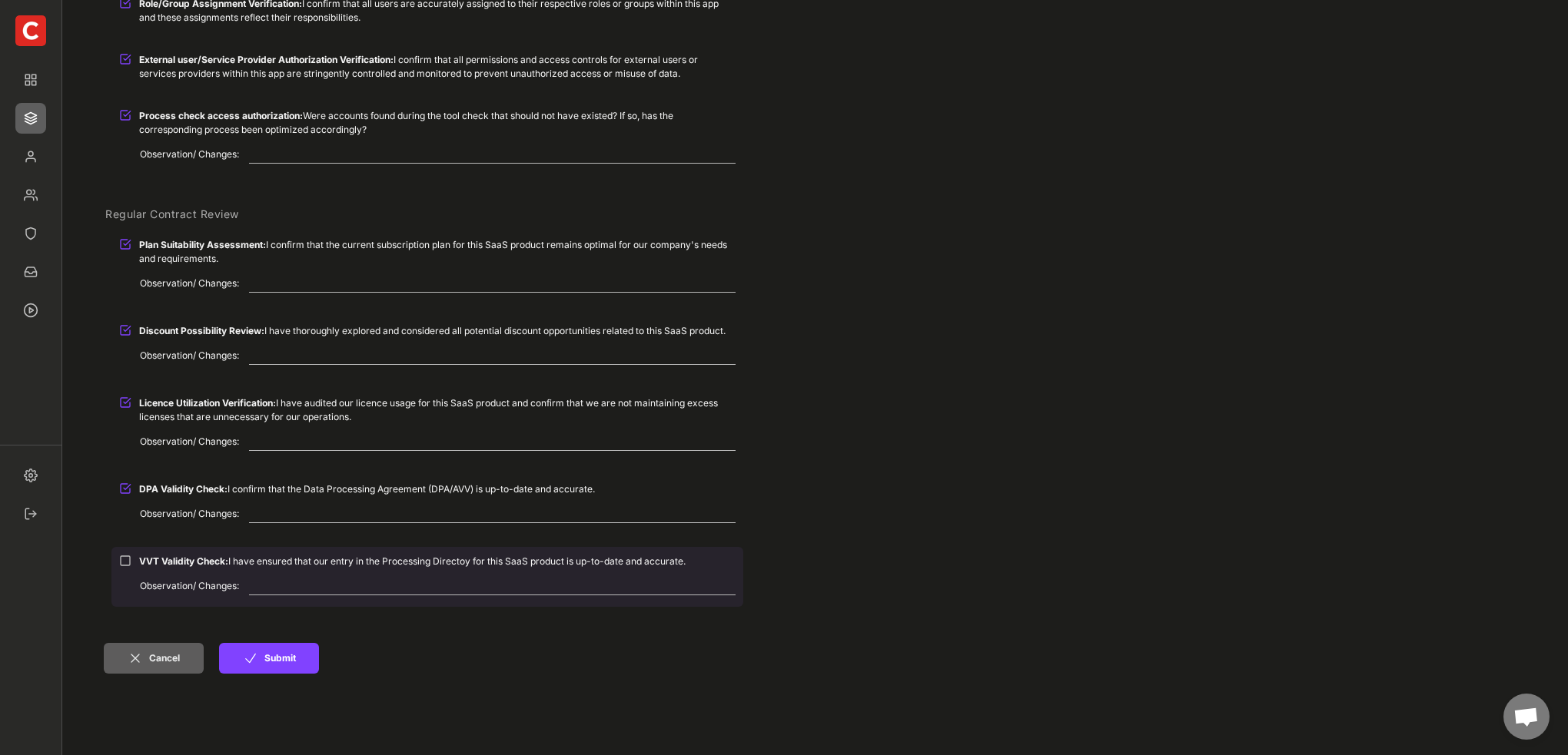
click at [125, 576] on div "VVT Validity Check: I have ensured that our entry in the Processing Directoy fo…" at bounding box center [427, 577] width 632 height 60
click at [128, 564] on div at bounding box center [125, 560] width 12 height 12
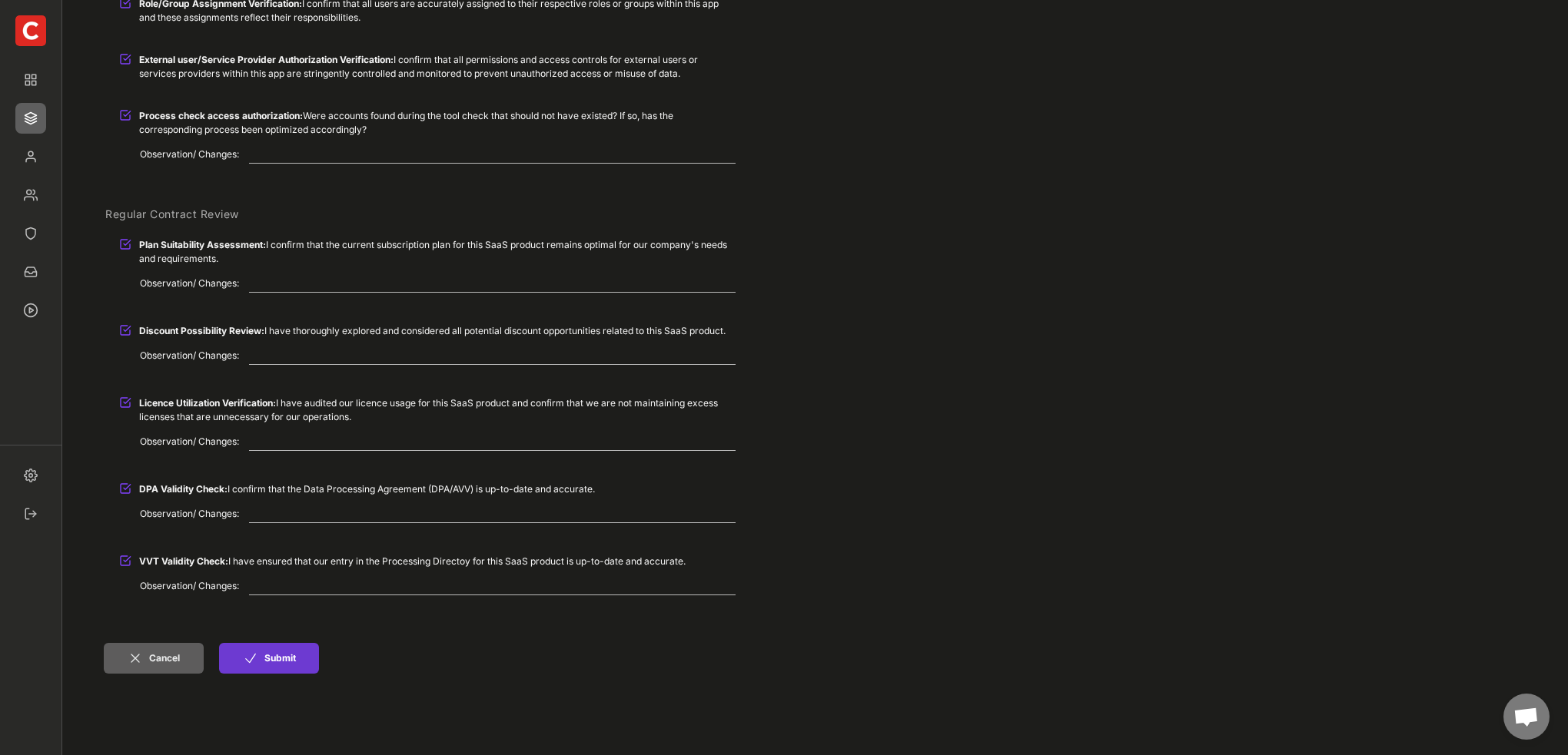
click at [278, 665] on button "Submit" at bounding box center [269, 658] width 100 height 31
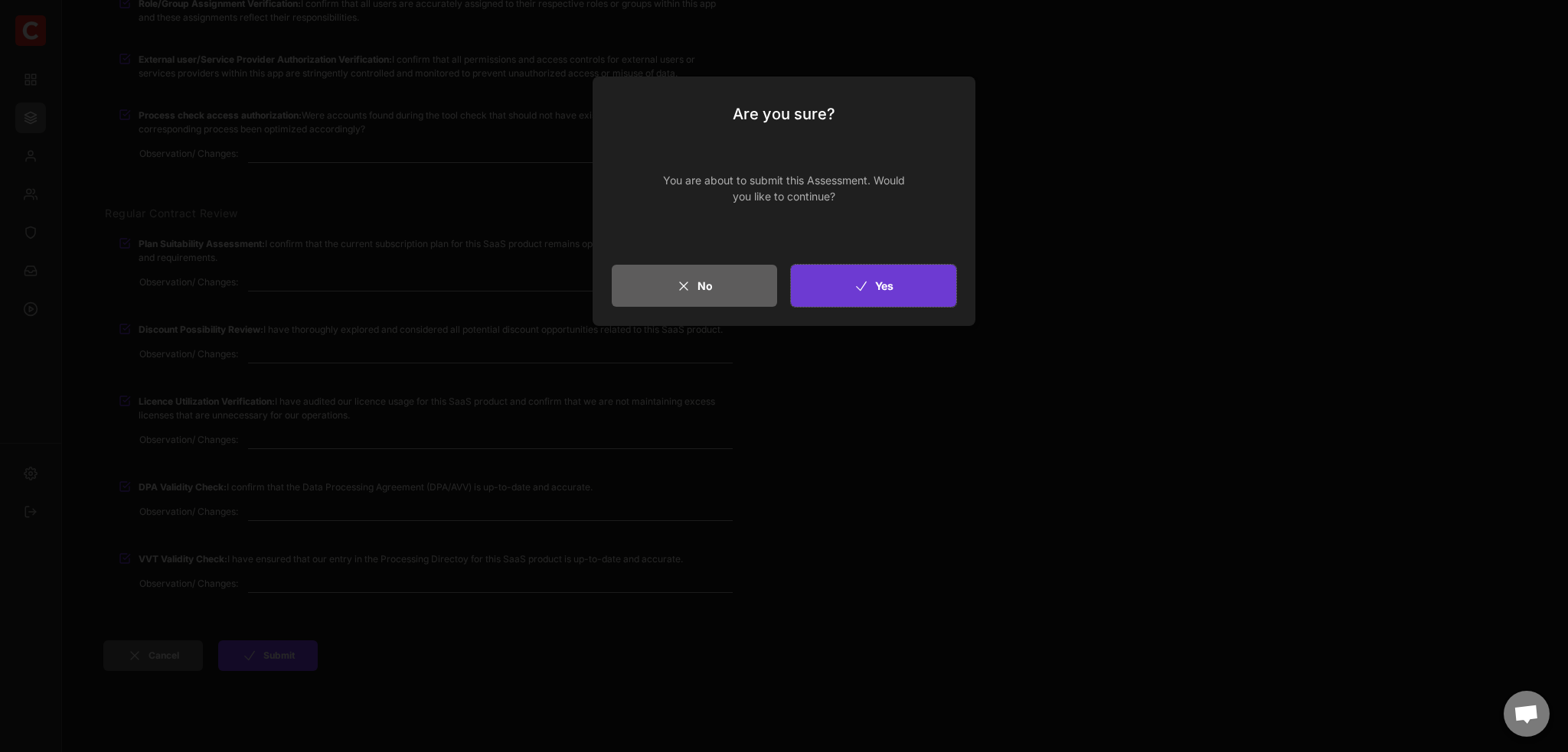
click at [854, 294] on button "Yes" at bounding box center [873, 285] width 165 height 42
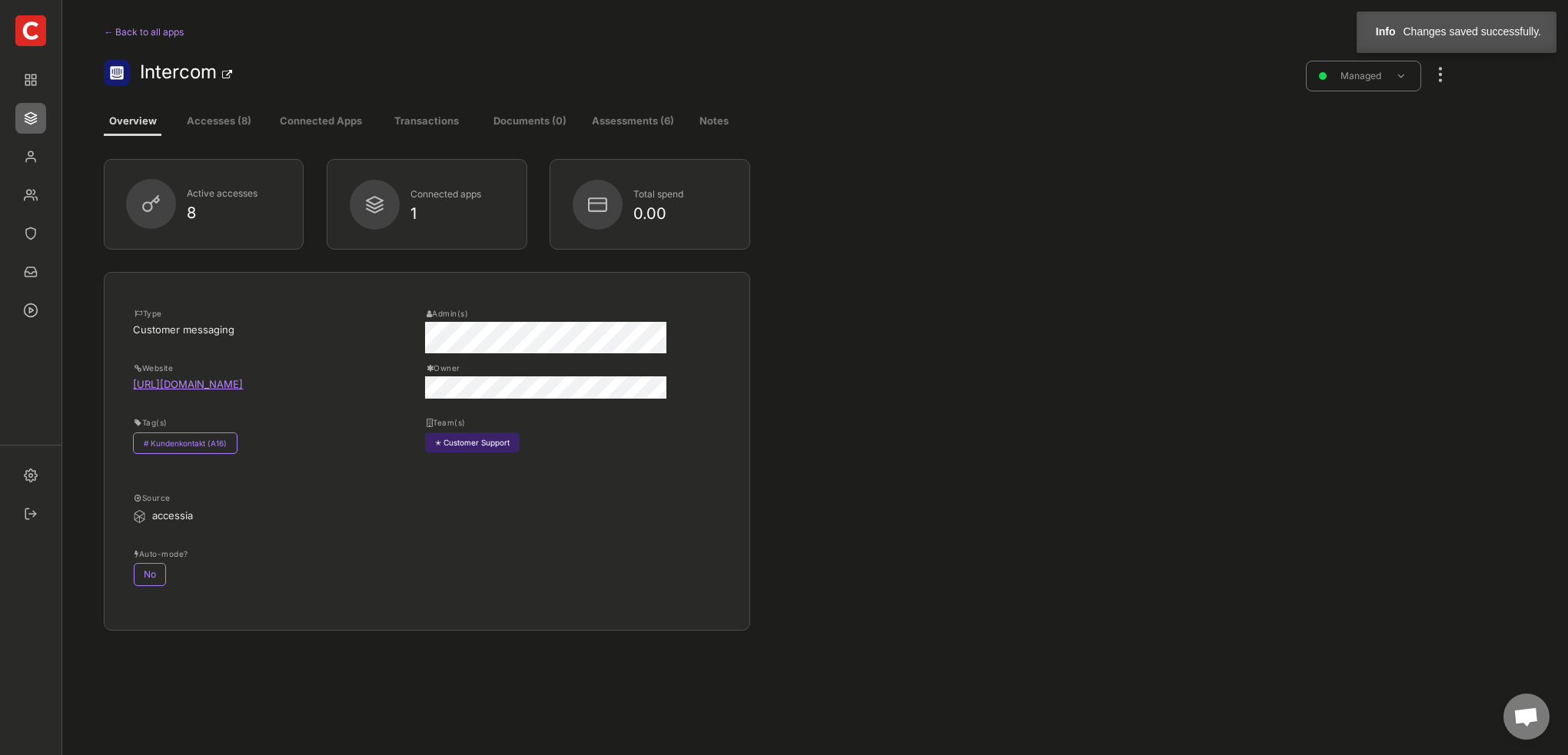
click at [226, 128] on button "Accesses (8)" at bounding box center [218, 123] width 88 height 28
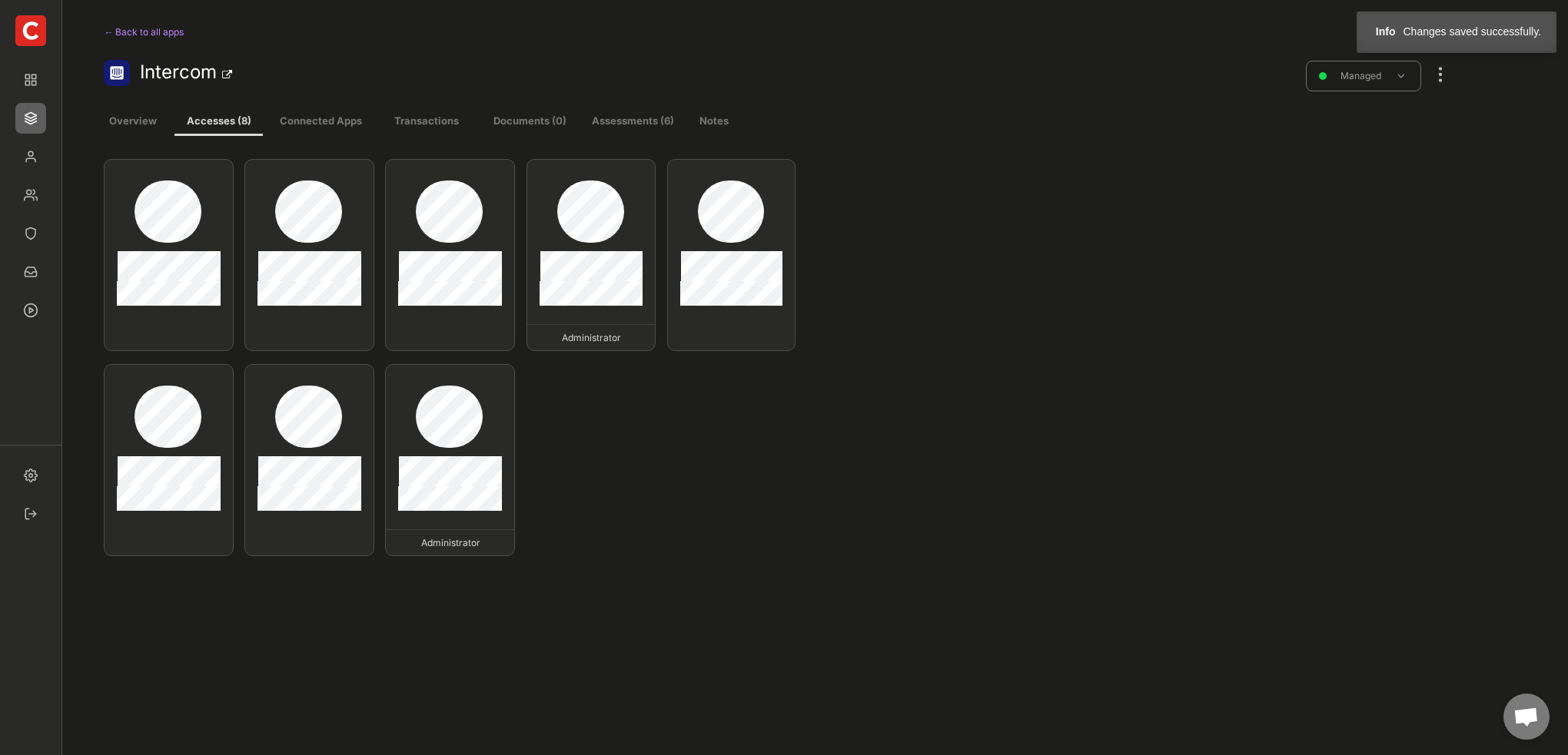
click at [596, 127] on button "Assessments (6)" at bounding box center [633, 123] width 88 height 28
select select ""every_3_months""
